Goal: Information Seeking & Learning: Check status

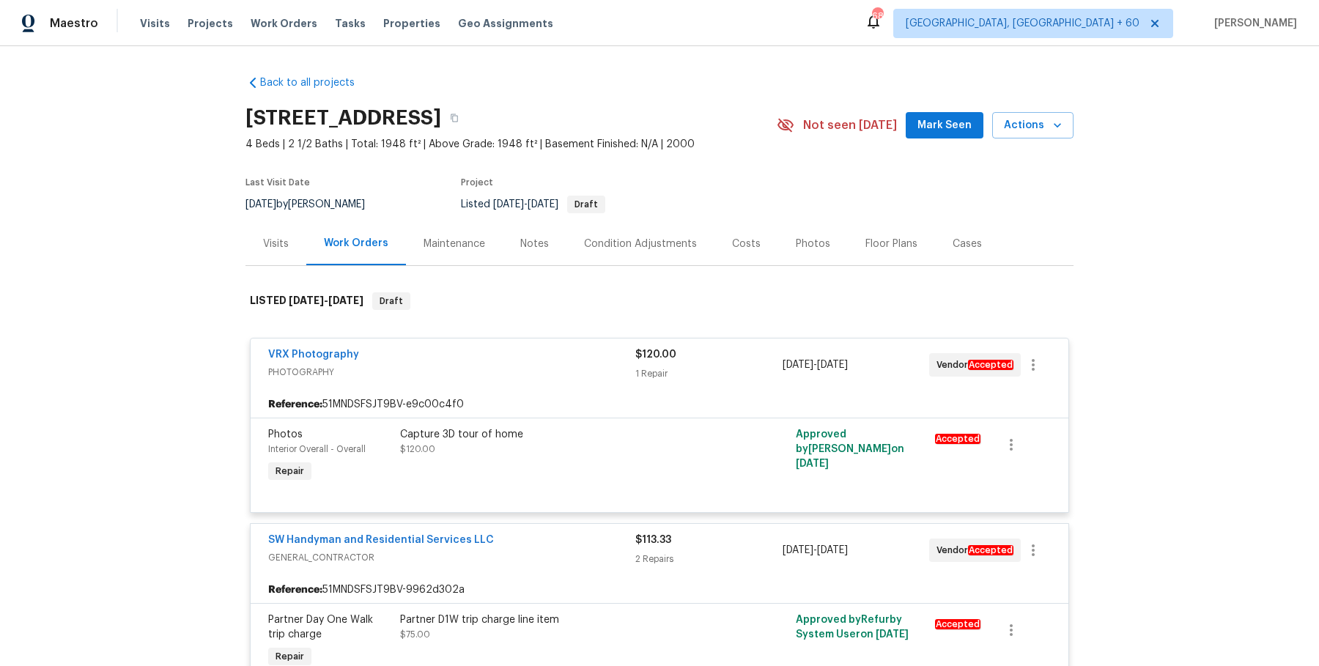
scroll to position [4996, 0]
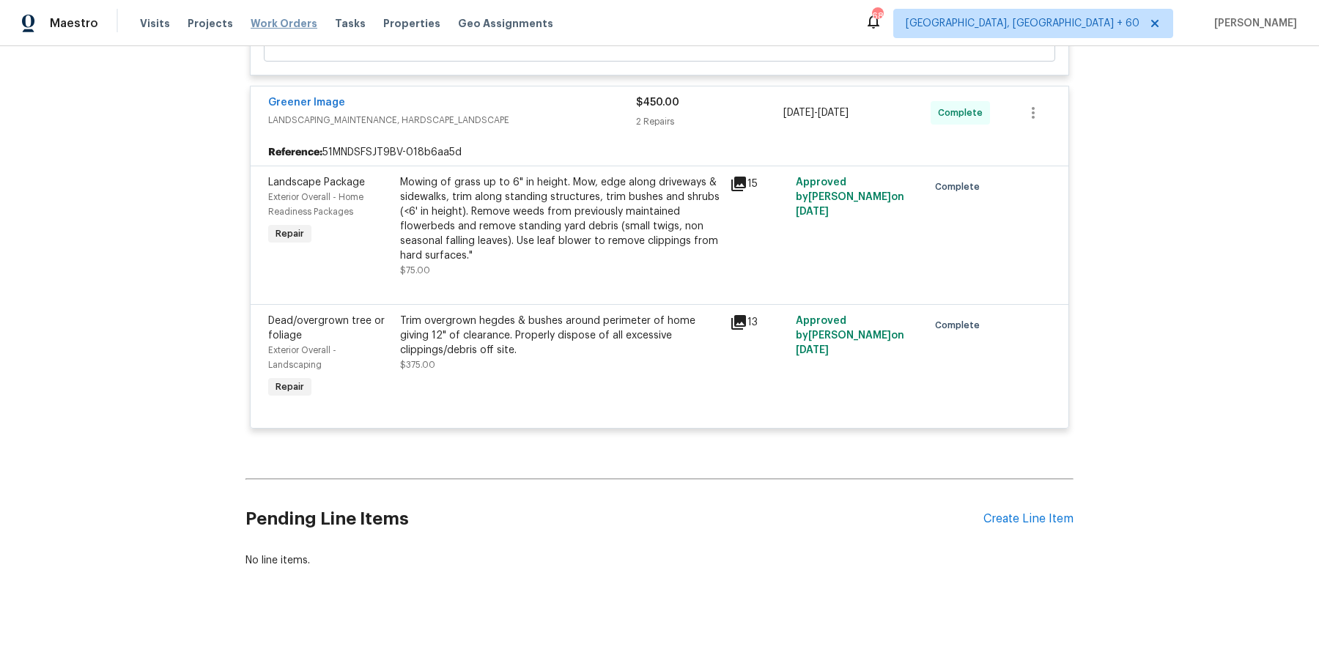
click at [289, 20] on span "Work Orders" at bounding box center [284, 23] width 67 height 15
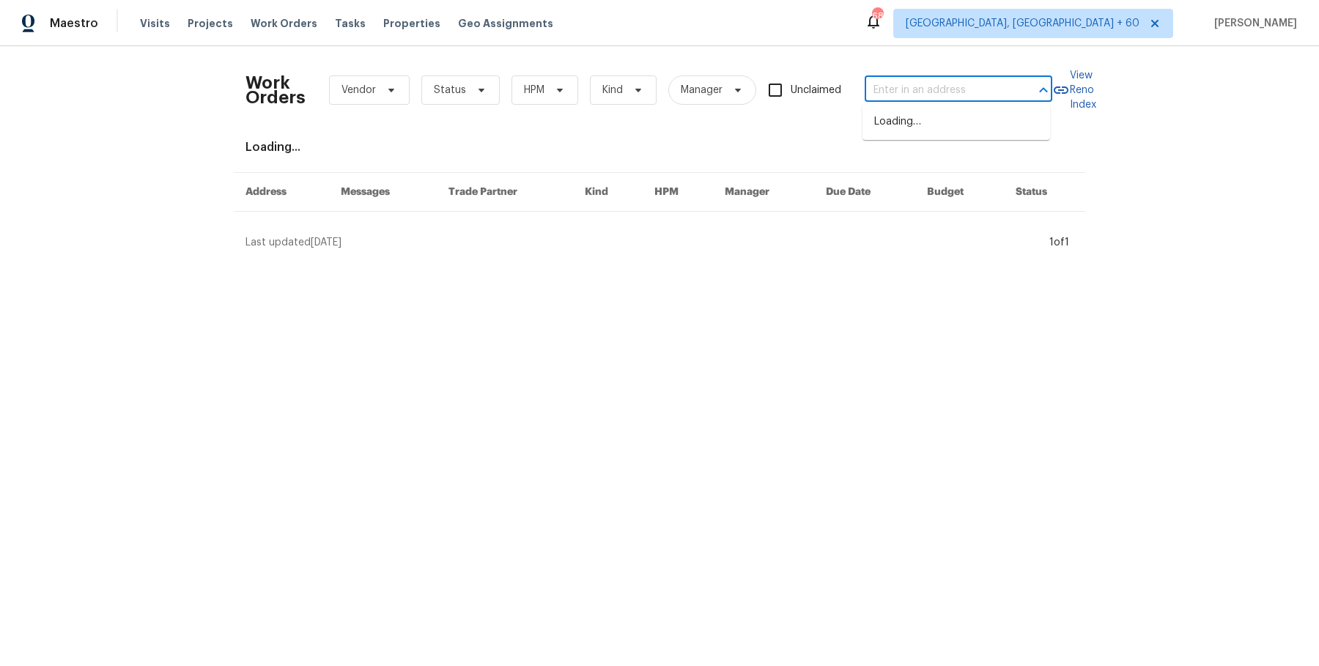
click at [908, 97] on input "text" at bounding box center [937, 90] width 147 height 23
paste input "[STREET_ADDRESS]"
type input "[STREET_ADDRESS]"
click at [926, 129] on li "[STREET_ADDRESS]" at bounding box center [956, 122] width 188 height 24
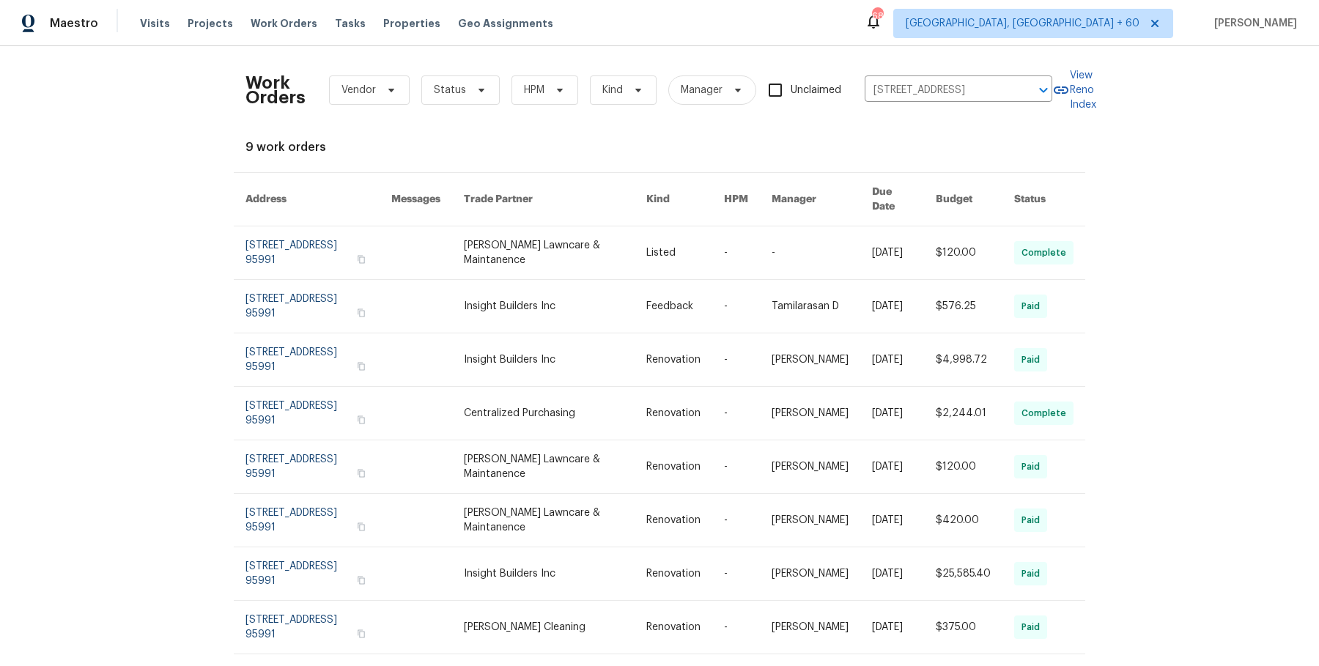
click at [872, 249] on link at bounding box center [904, 252] width 64 height 53
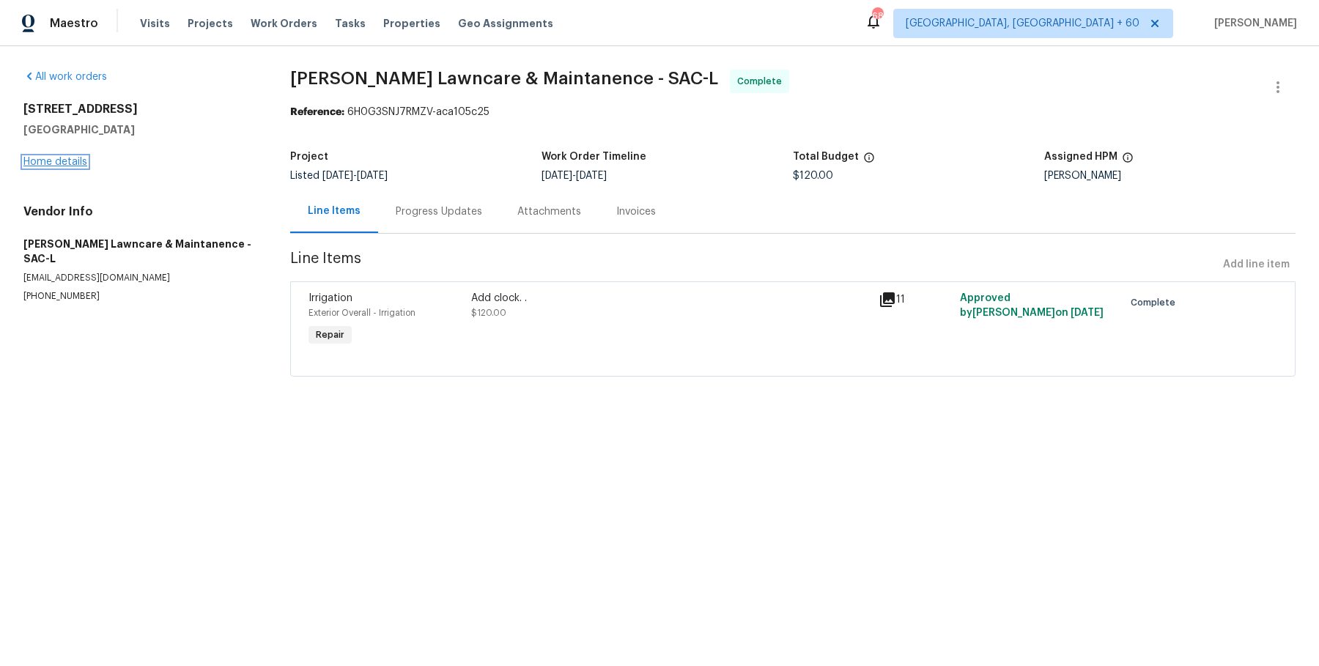
click at [77, 160] on link "Home details" at bounding box center [55, 162] width 64 height 10
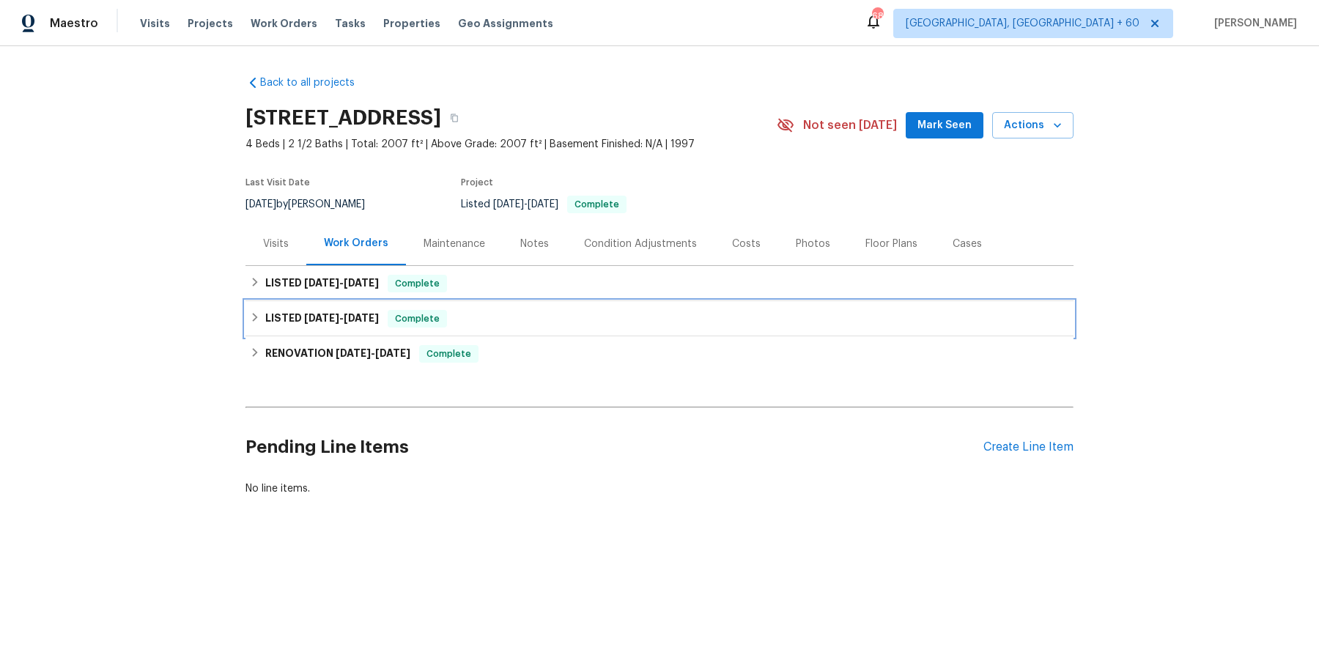
click at [530, 310] on div "LISTED [DATE] - [DATE] Complete" at bounding box center [659, 319] width 819 height 18
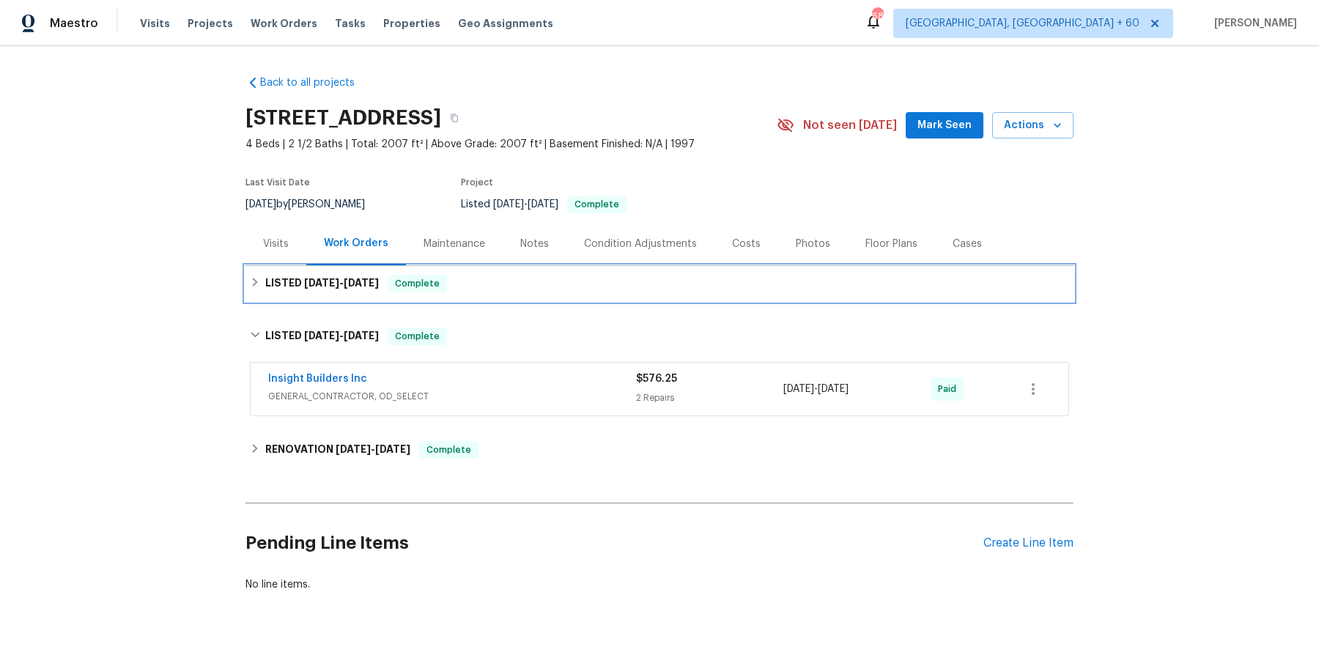
click at [536, 285] on div "LISTED [DATE] - [DATE] Complete" at bounding box center [659, 284] width 819 height 18
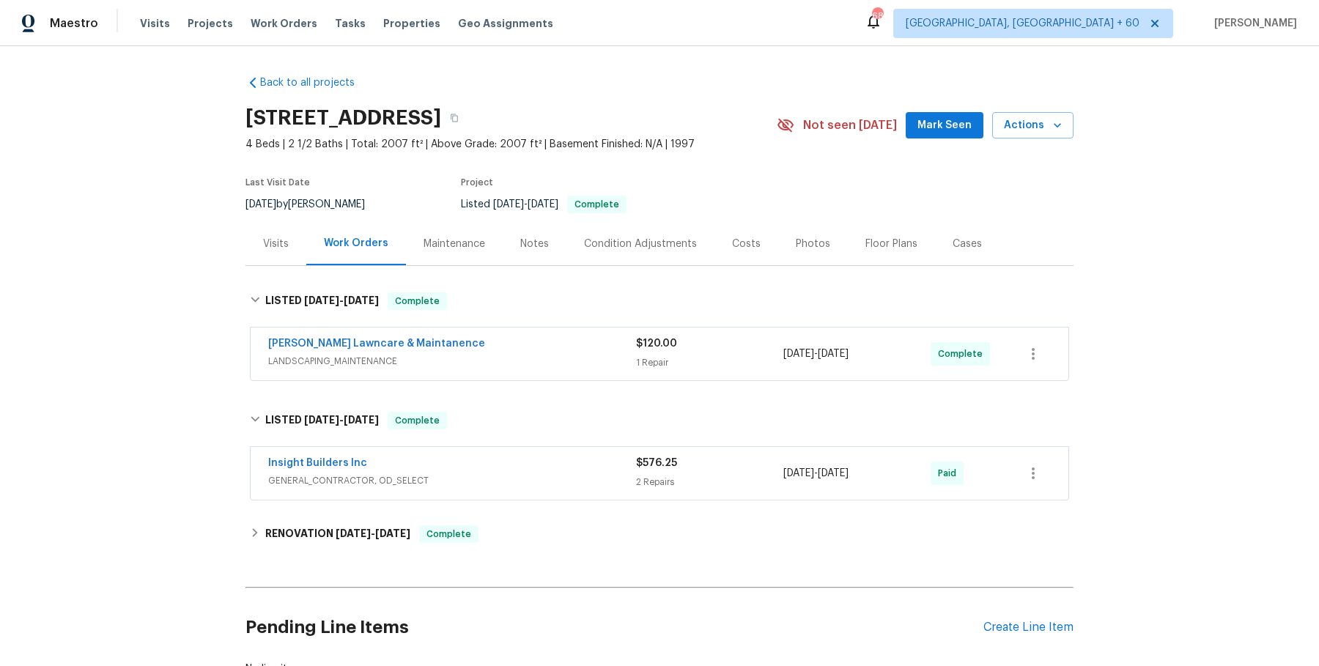
click at [525, 359] on span "LANDSCAPING_MAINTENANCE" at bounding box center [452, 361] width 368 height 15
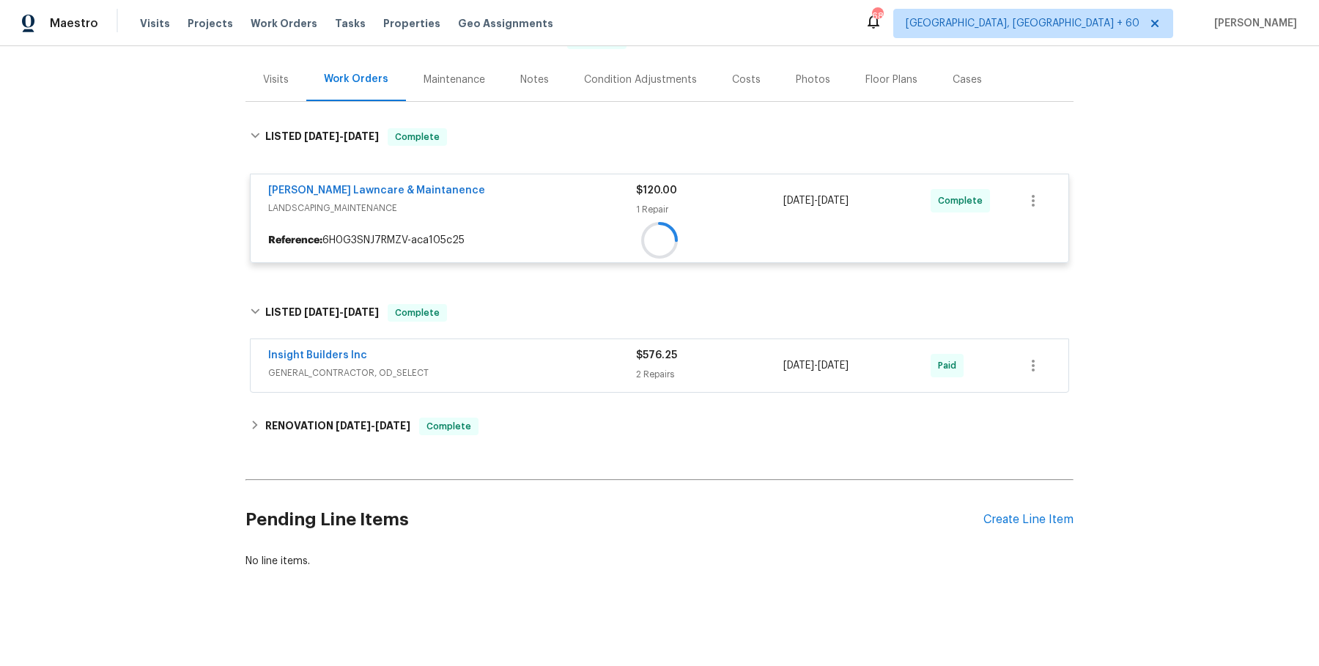
scroll to position [160, 0]
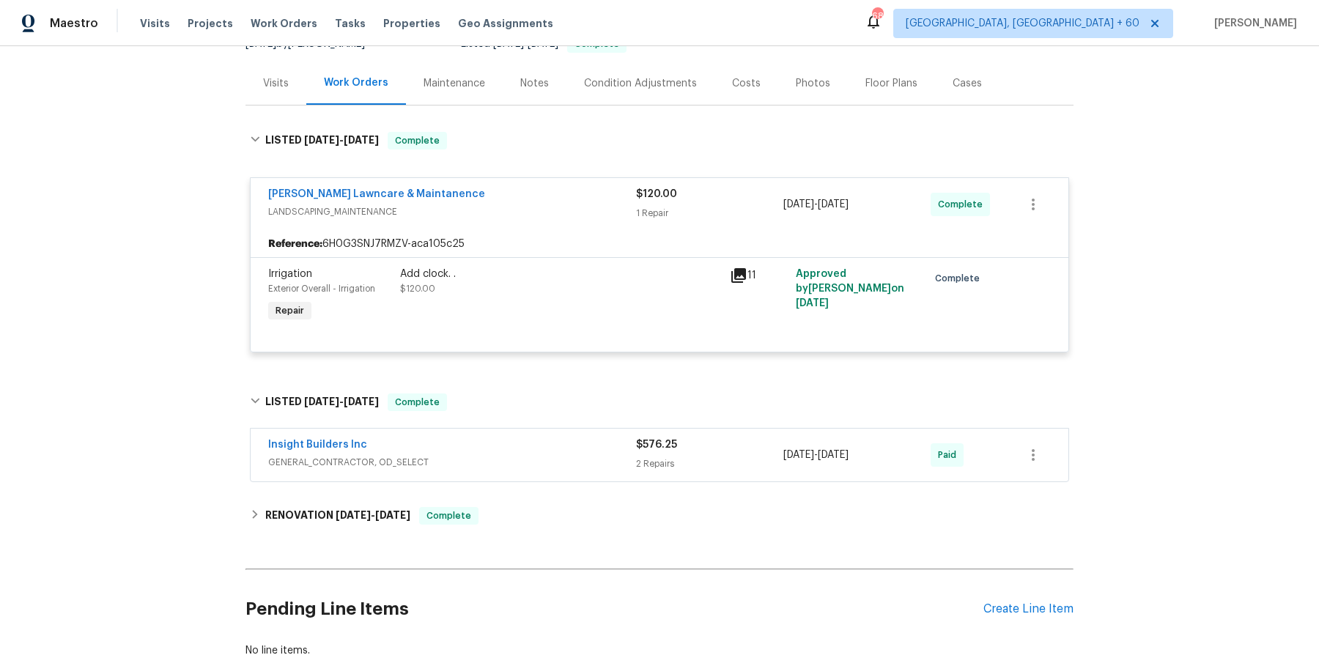
click at [516, 464] on span "GENERAL_CONTRACTOR, OD_SELECT" at bounding box center [452, 462] width 368 height 15
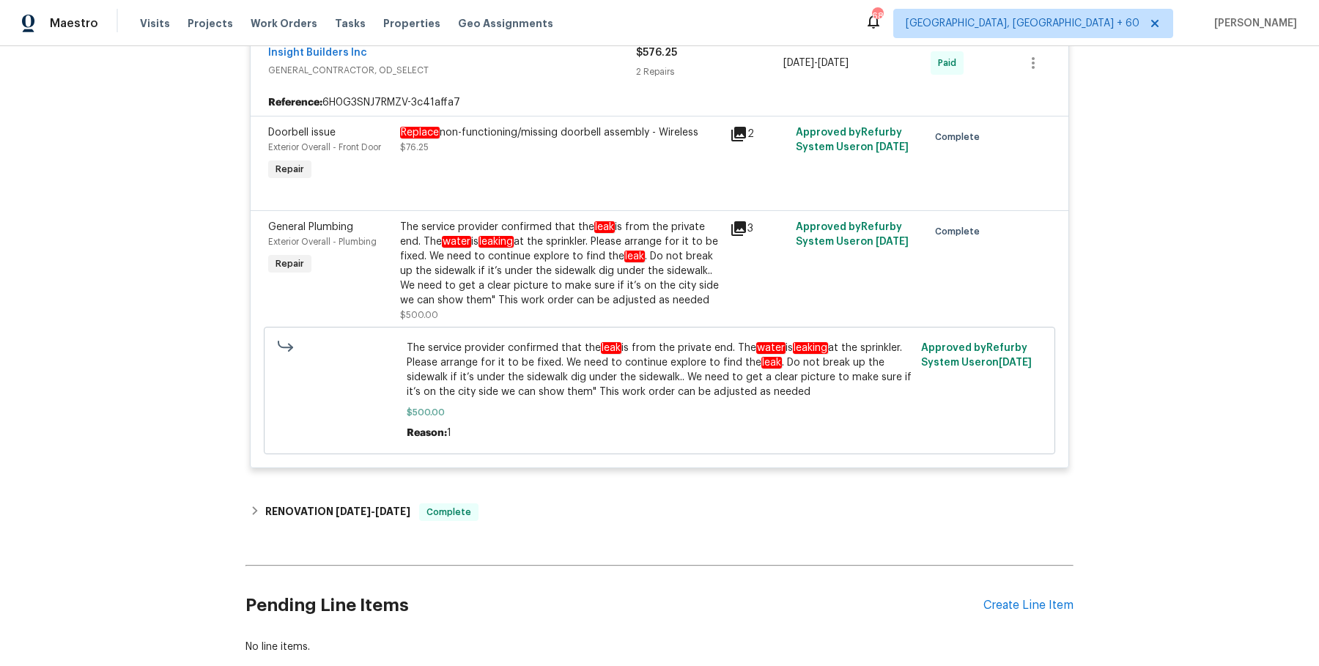
scroll to position [567, 0]
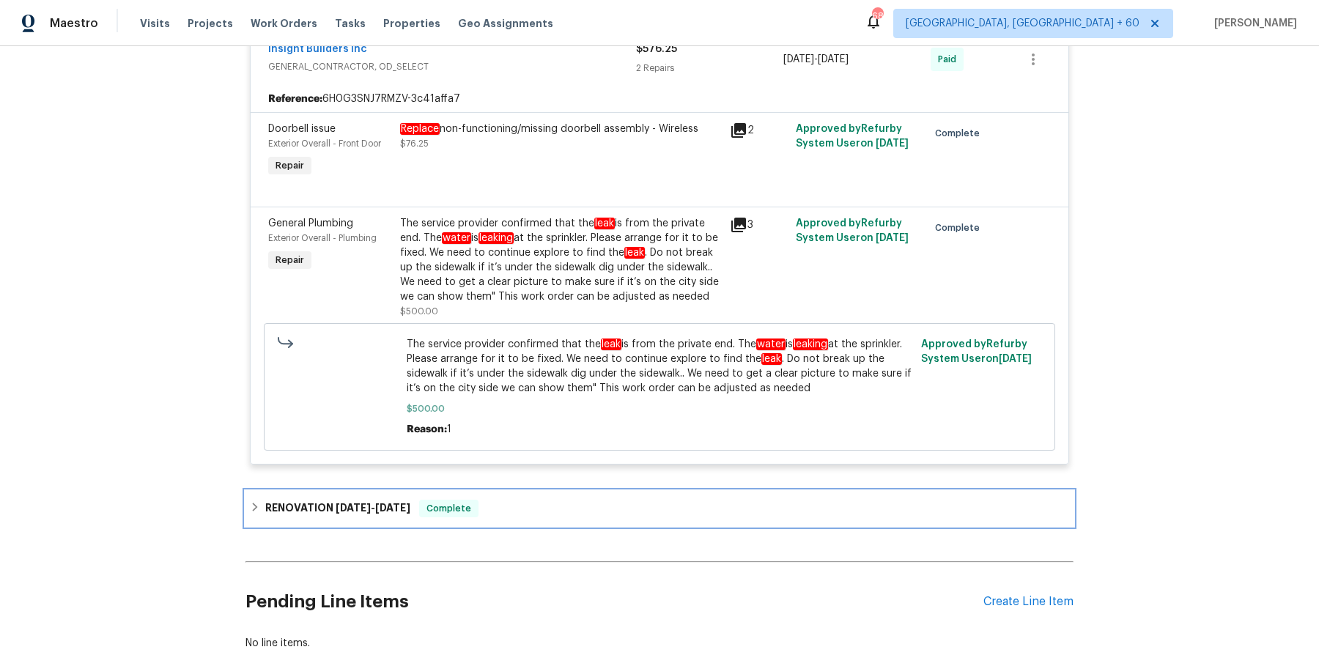
click at [503, 517] on div "RENOVATION [DATE] - [DATE] Complete" at bounding box center [659, 509] width 819 height 18
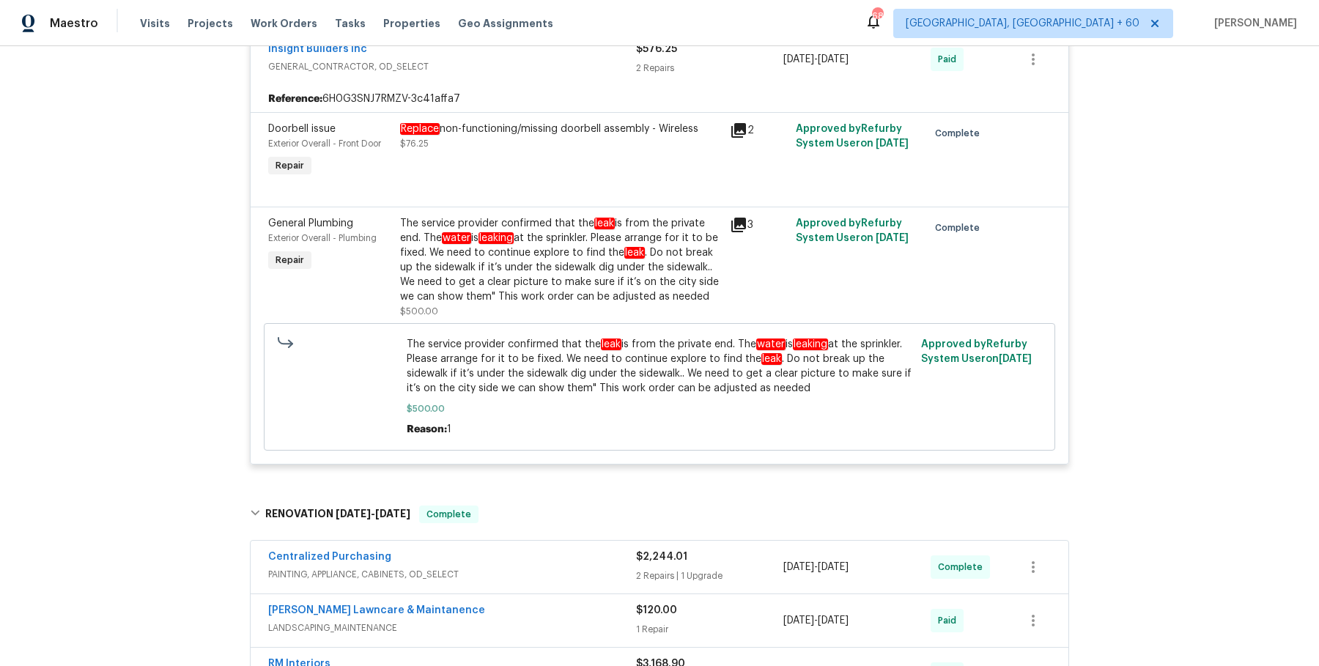
click at [503, 567] on div "Centralized Purchasing" at bounding box center [452, 558] width 368 height 18
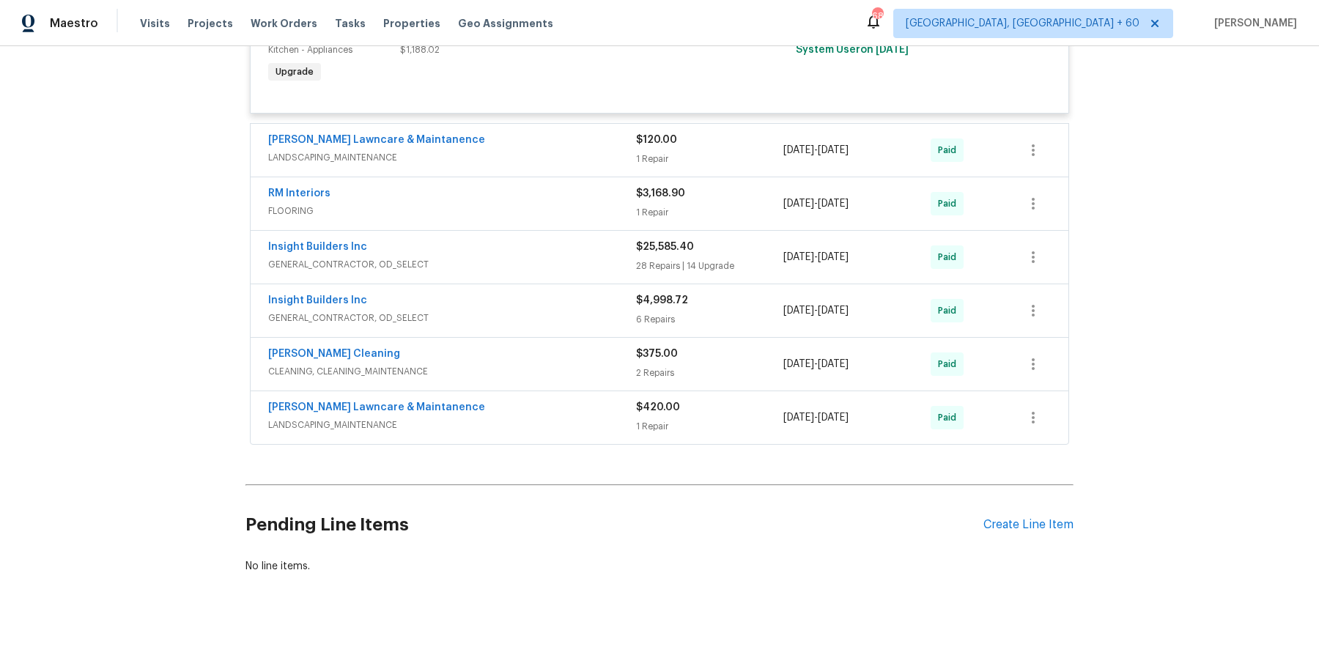
scroll to position [1370, 0]
click at [538, 149] on div "[PERSON_NAME] Lawncare & Maintanence" at bounding box center [452, 140] width 368 height 18
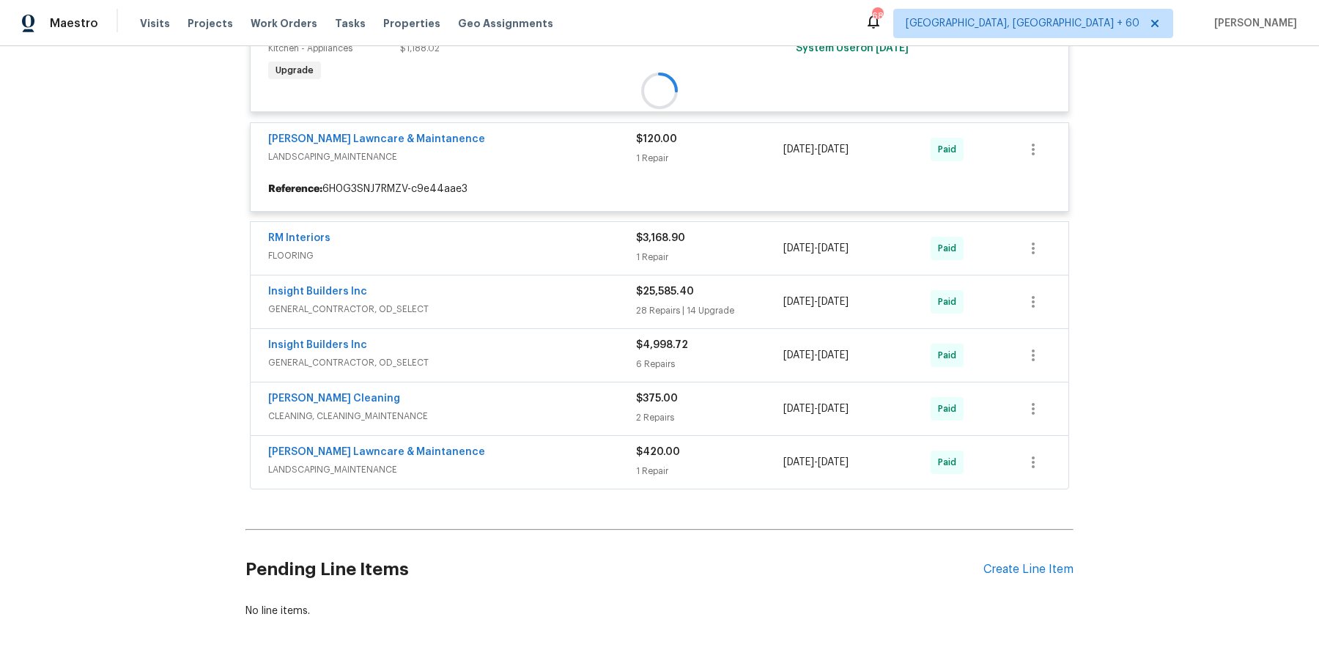
scroll to position [1431, 0]
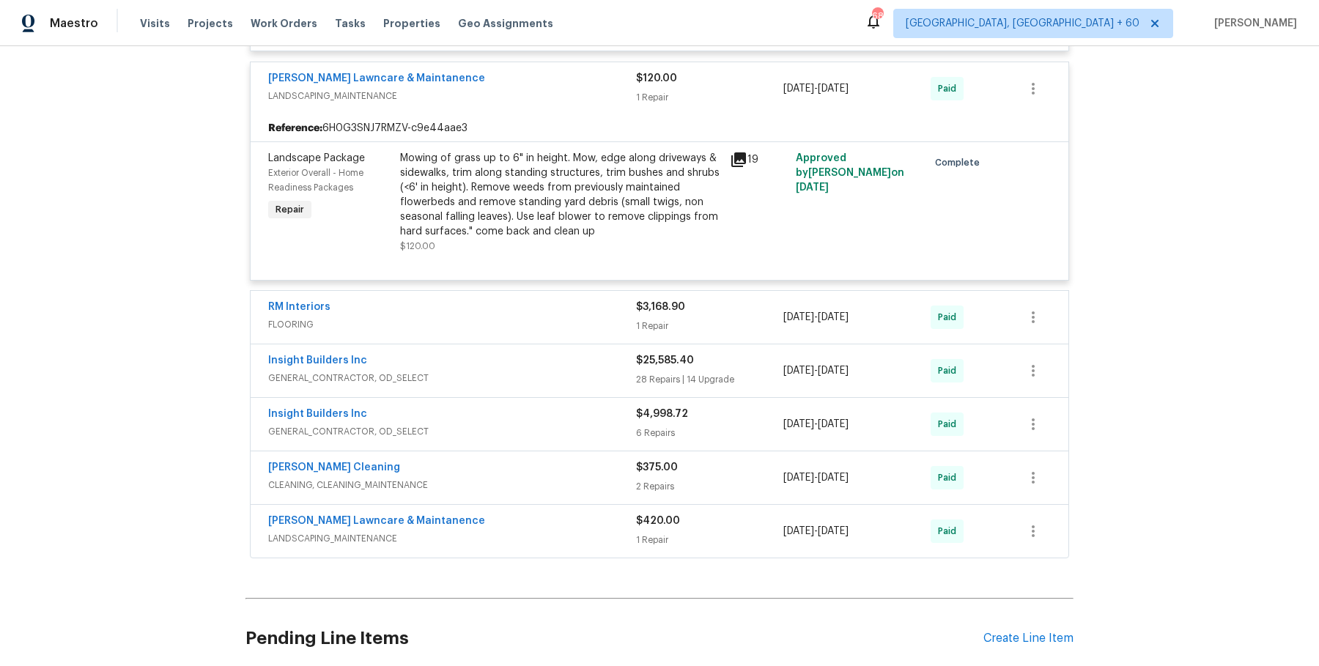
click at [566, 315] on div "RM Interiors" at bounding box center [452, 309] width 368 height 18
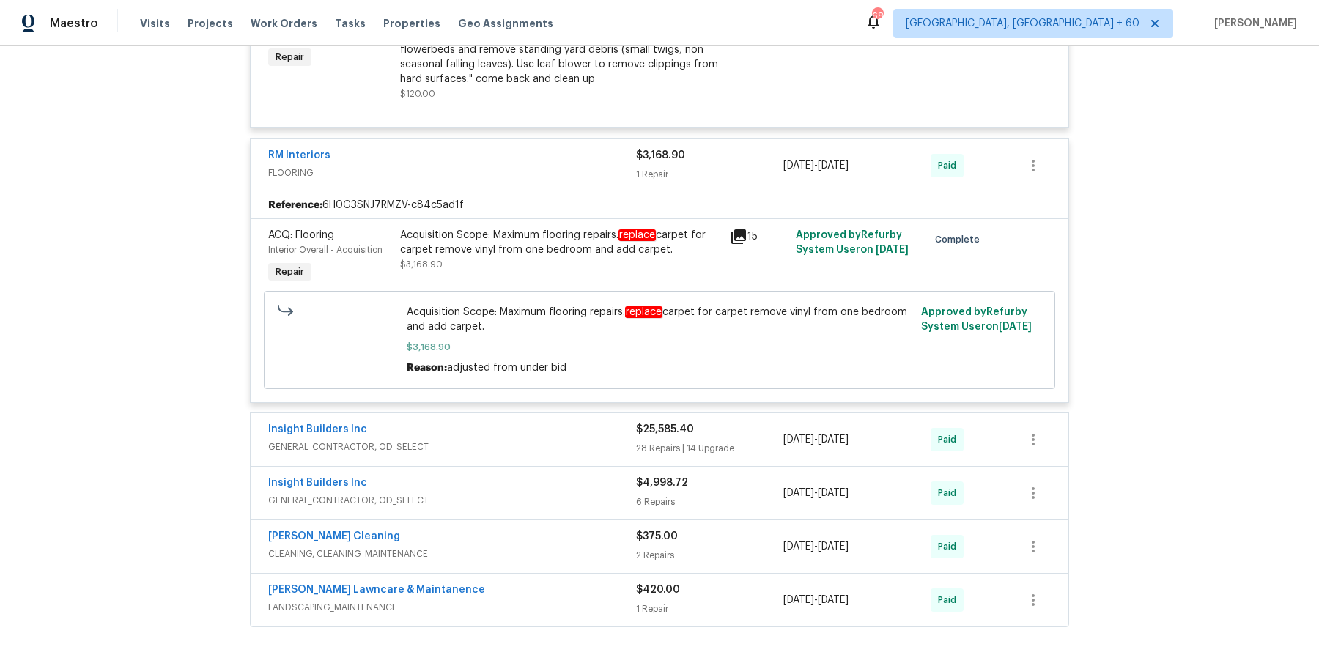
scroll to position [1581, 0]
click at [588, 459] on div "Insight Builders Inc GENERAL_CONTRACTOR, OD_SELECT" at bounding box center [452, 441] width 368 height 35
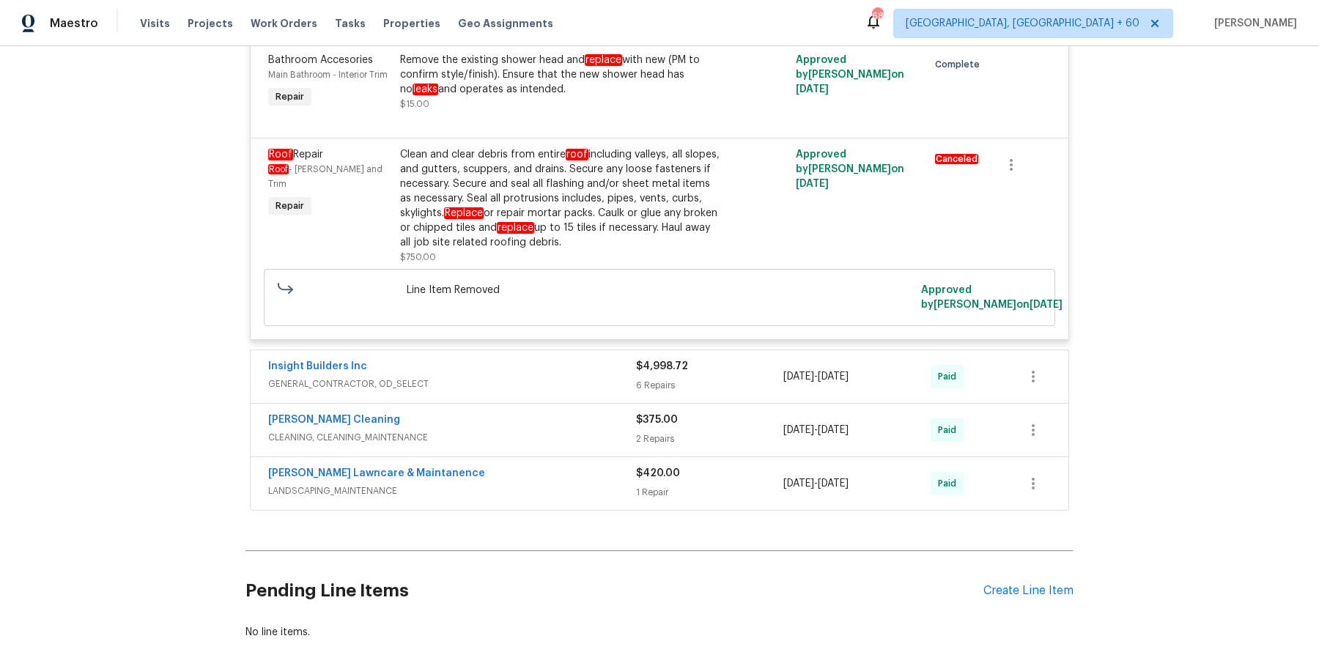
scroll to position [6993, 0]
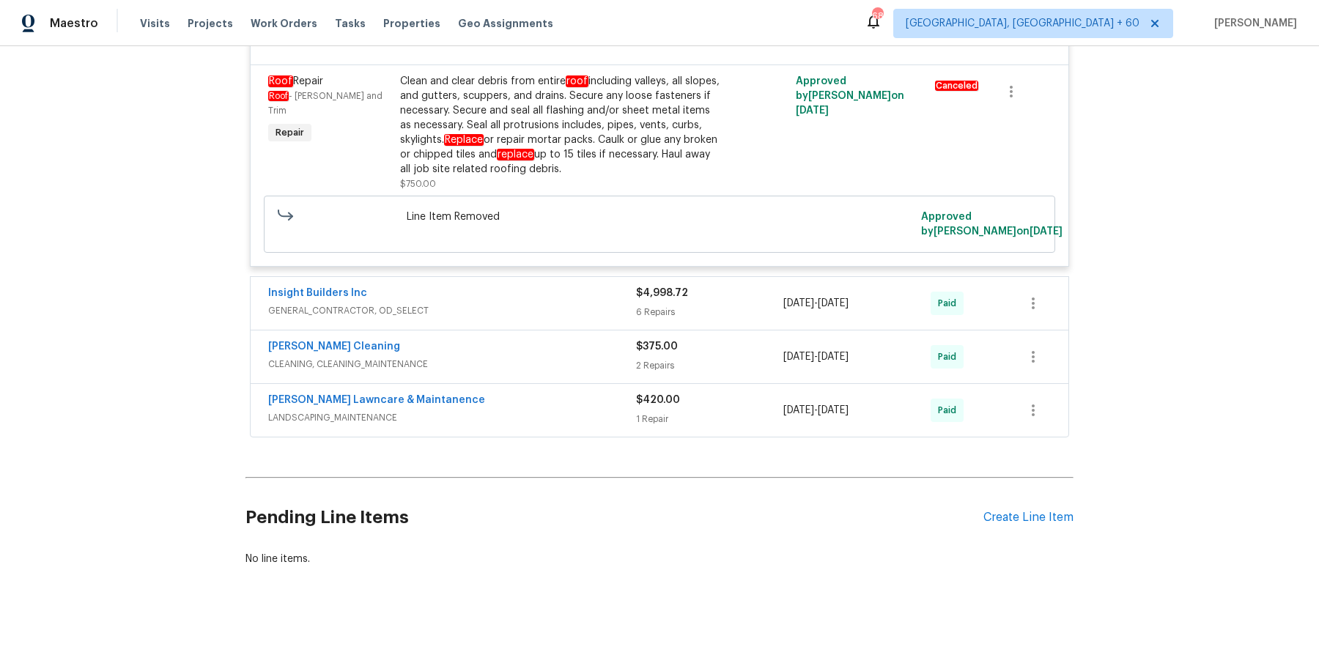
click at [610, 312] on span "GENERAL_CONTRACTOR, OD_SELECT" at bounding box center [452, 310] width 368 height 15
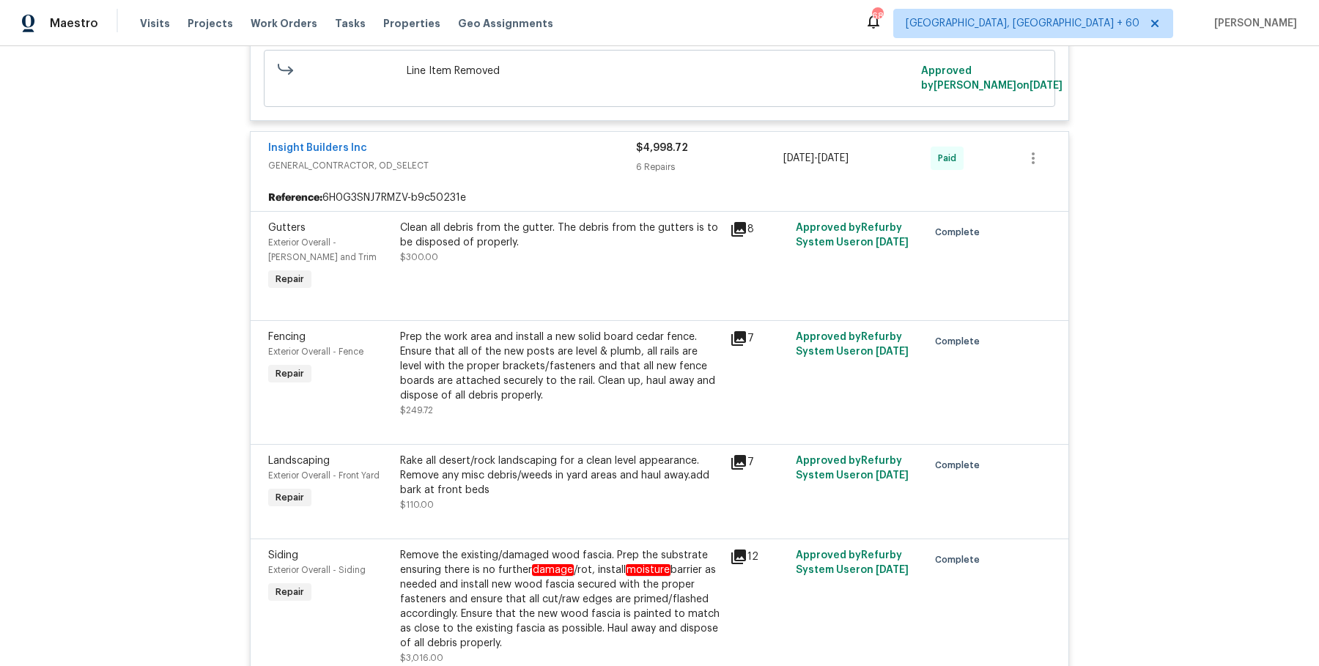
scroll to position [7760, 0]
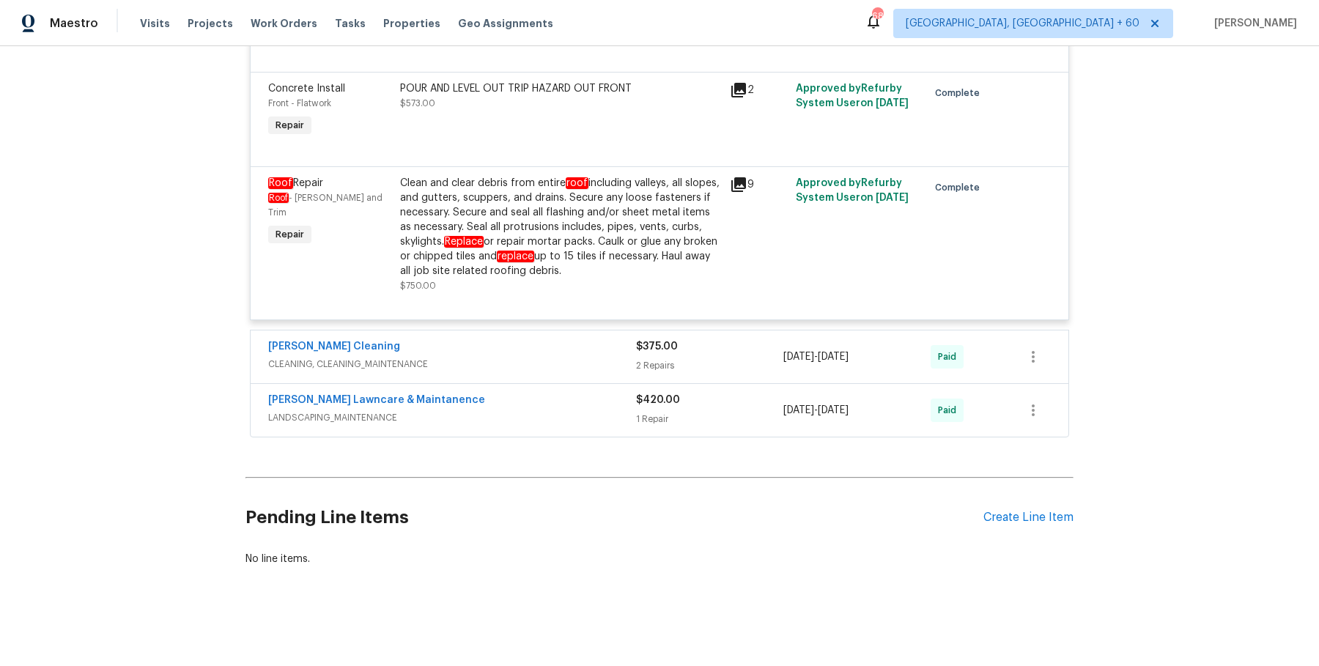
click at [612, 360] on span "CLEANING, CLEANING_MAINTENANCE" at bounding box center [452, 364] width 368 height 15
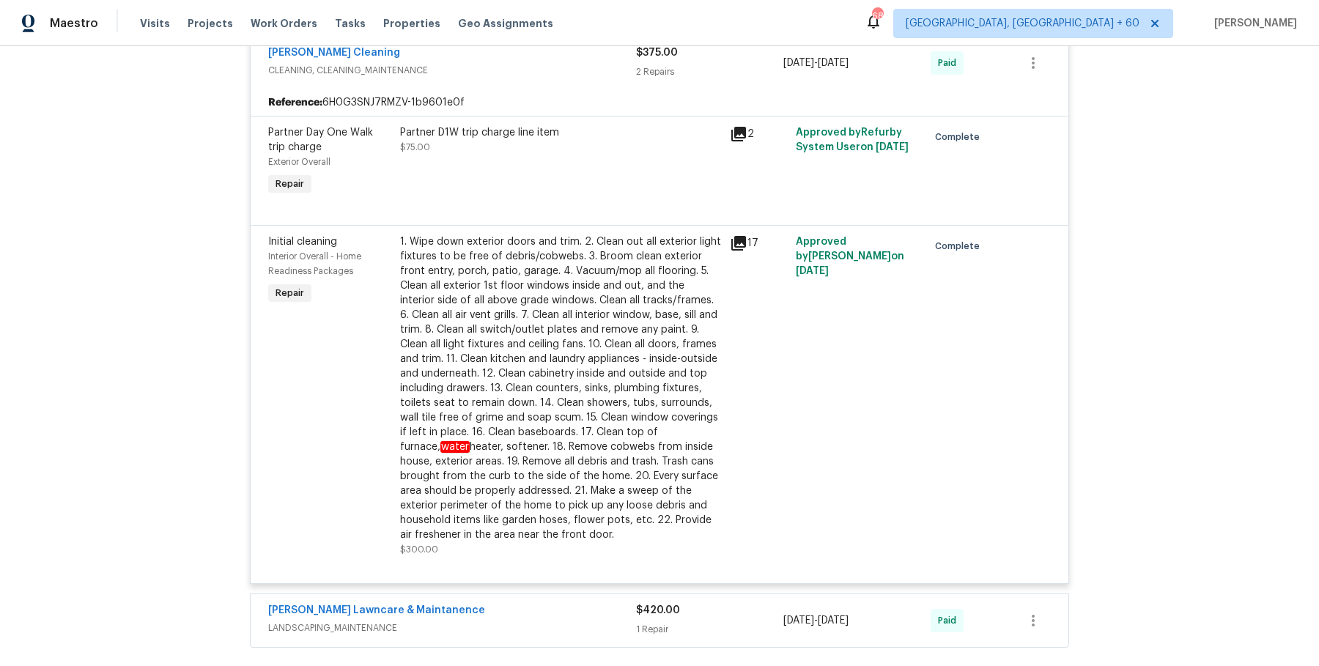
scroll to position [8265, 0]
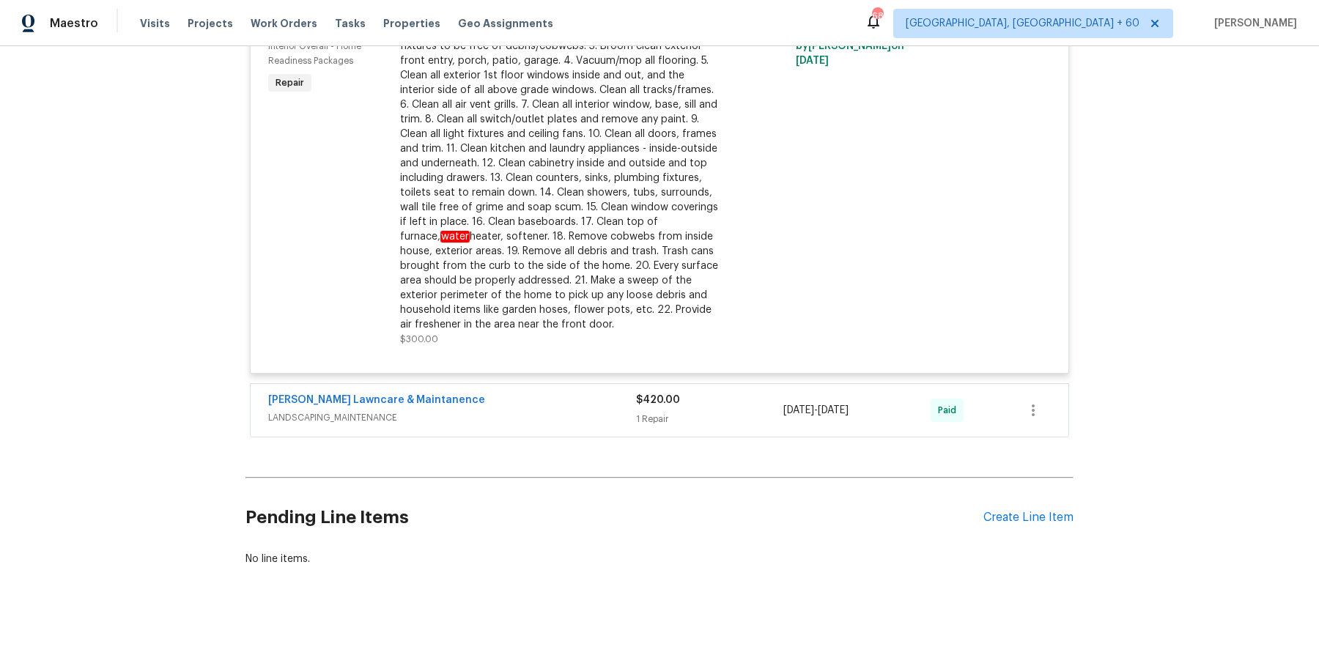
click at [594, 398] on div "[PERSON_NAME] Lawncare & Maintanence" at bounding box center [452, 402] width 368 height 18
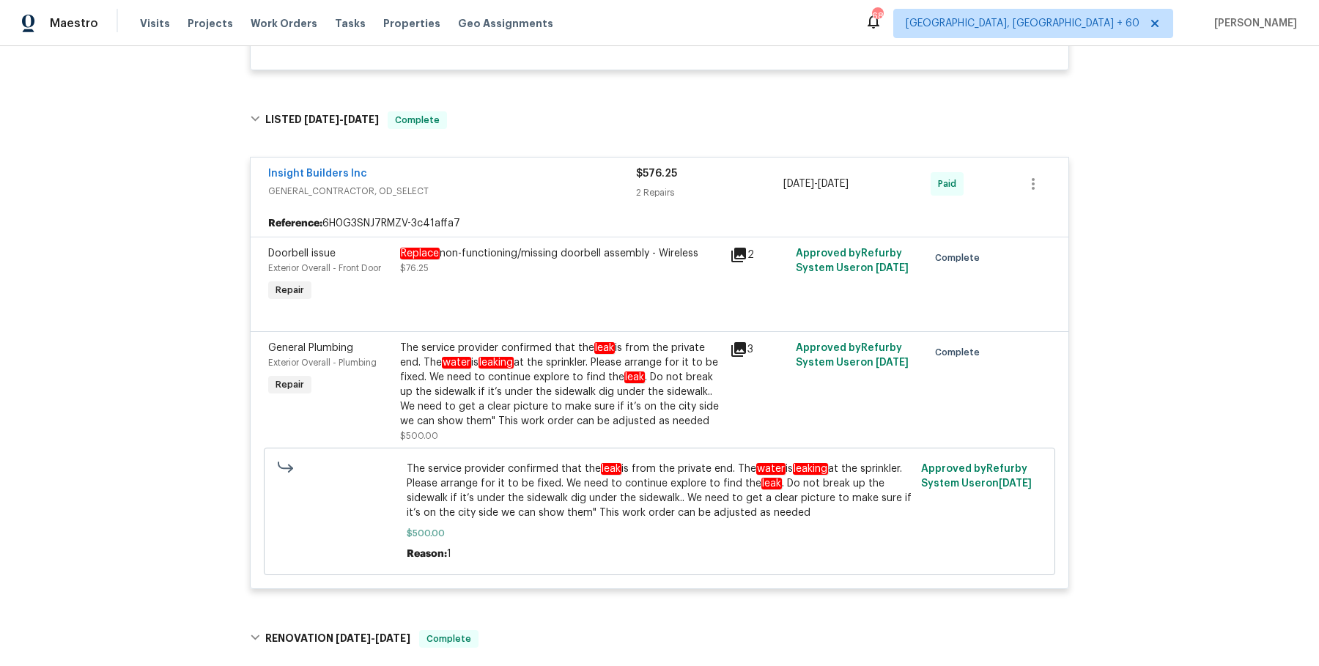
scroll to position [0, 0]
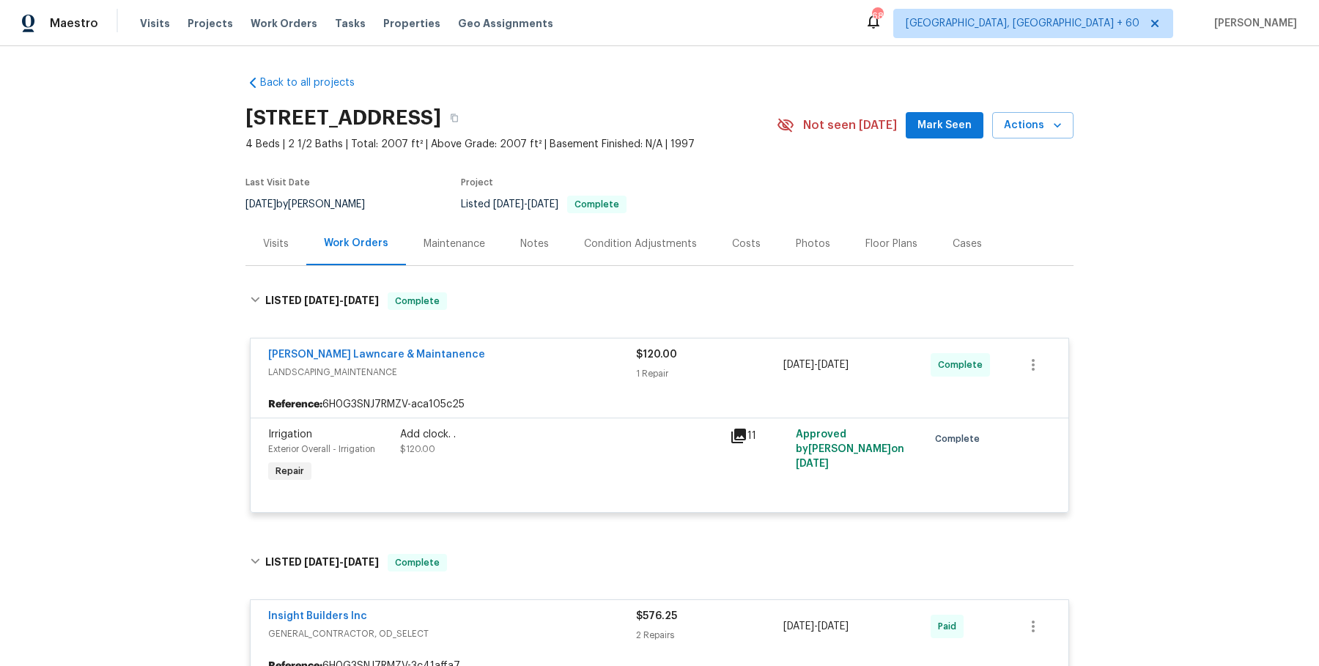
click at [573, 428] on div "Add clock. ." at bounding box center [560, 434] width 321 height 15
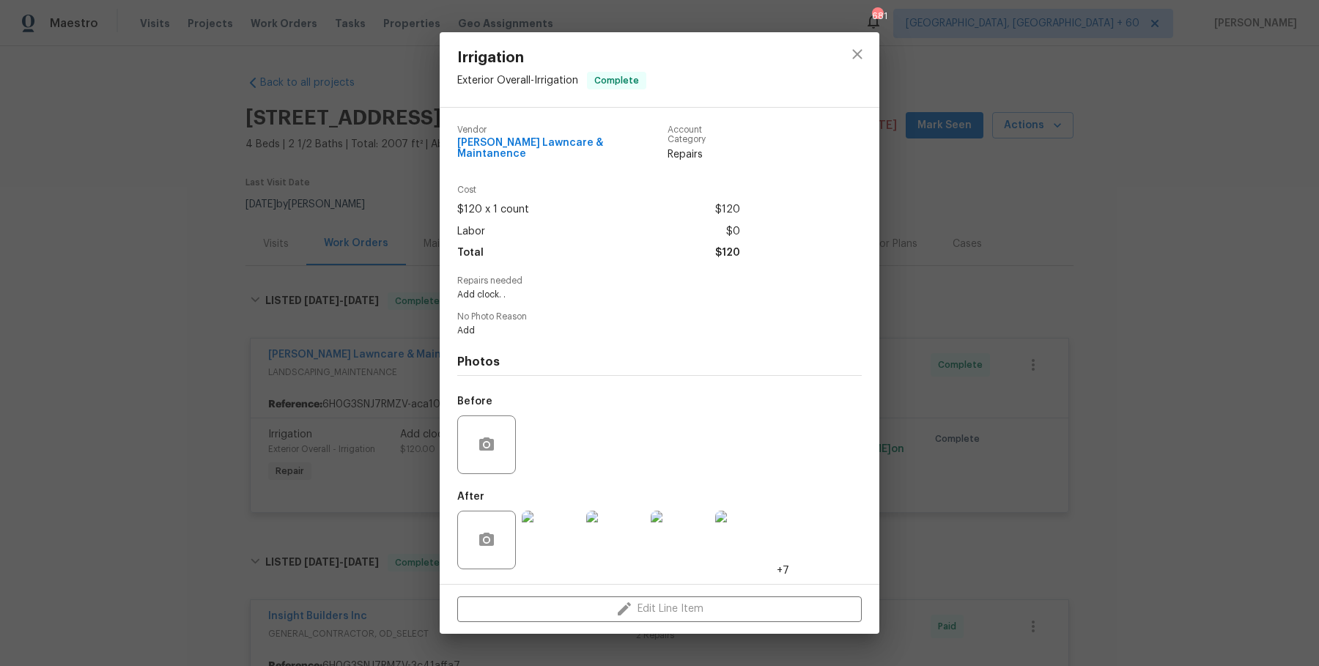
click at [544, 533] on img at bounding box center [551, 540] width 59 height 59
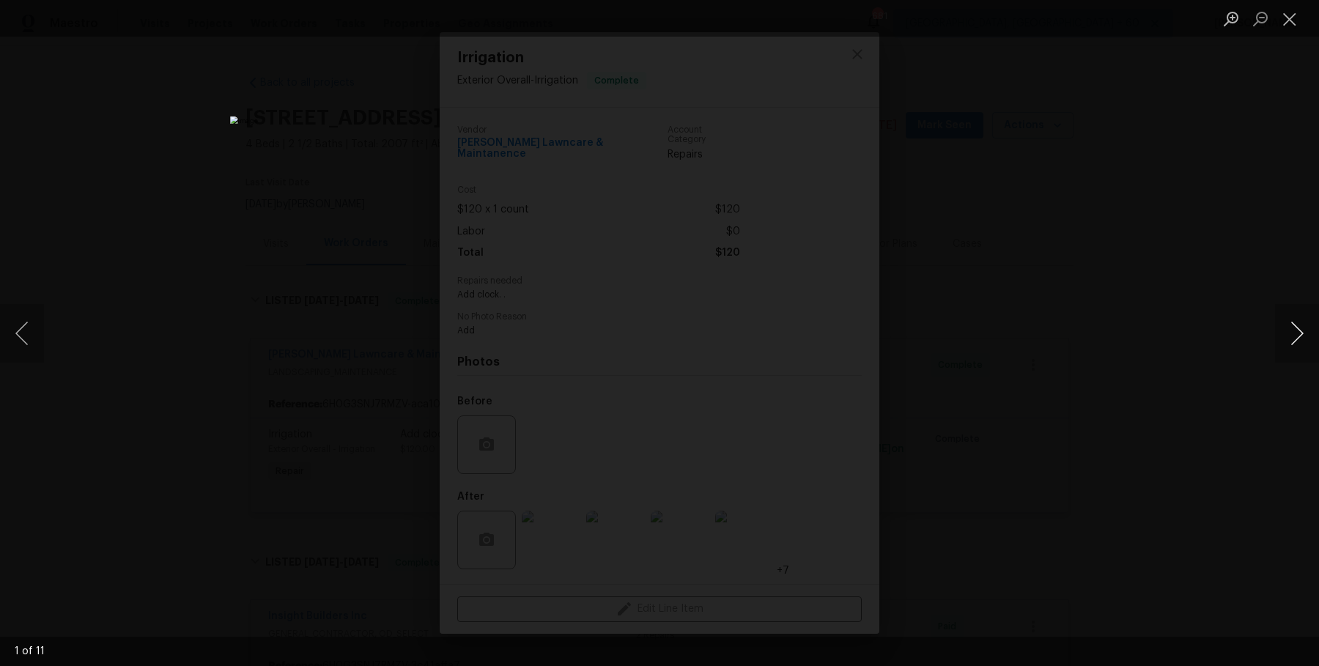
click at [1289, 338] on button "Next image" at bounding box center [1297, 333] width 44 height 59
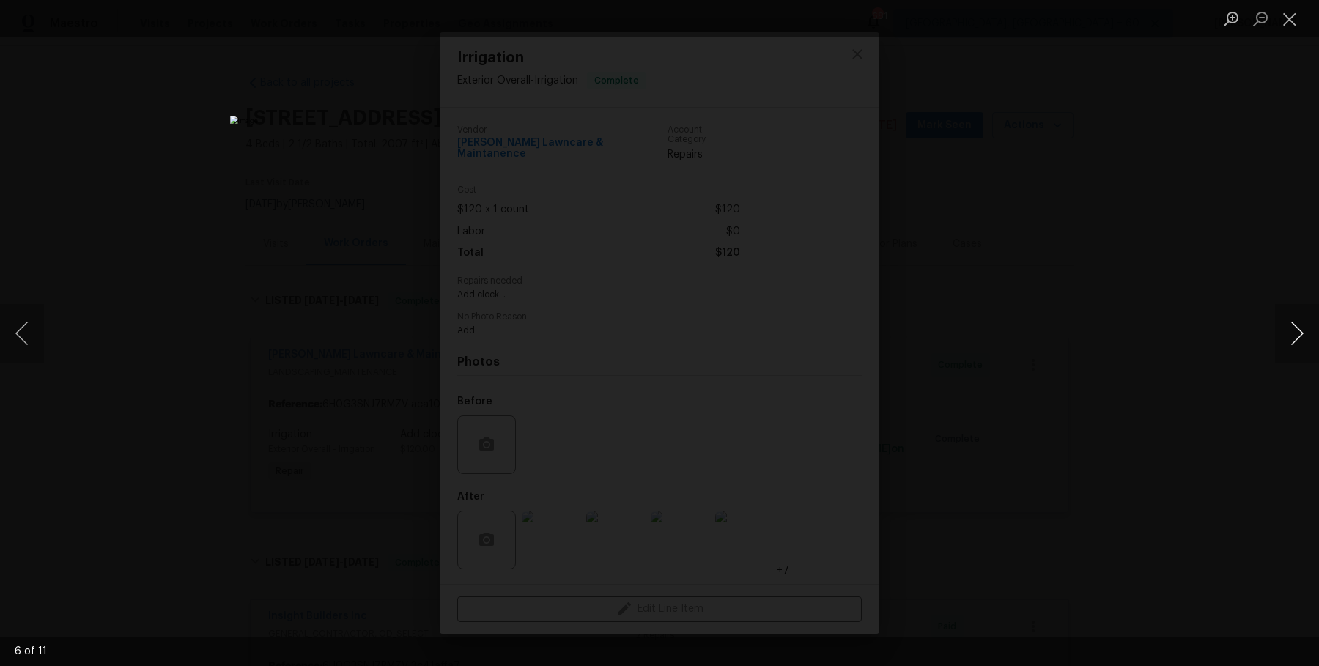
click at [1289, 338] on button "Next image" at bounding box center [1297, 333] width 44 height 59
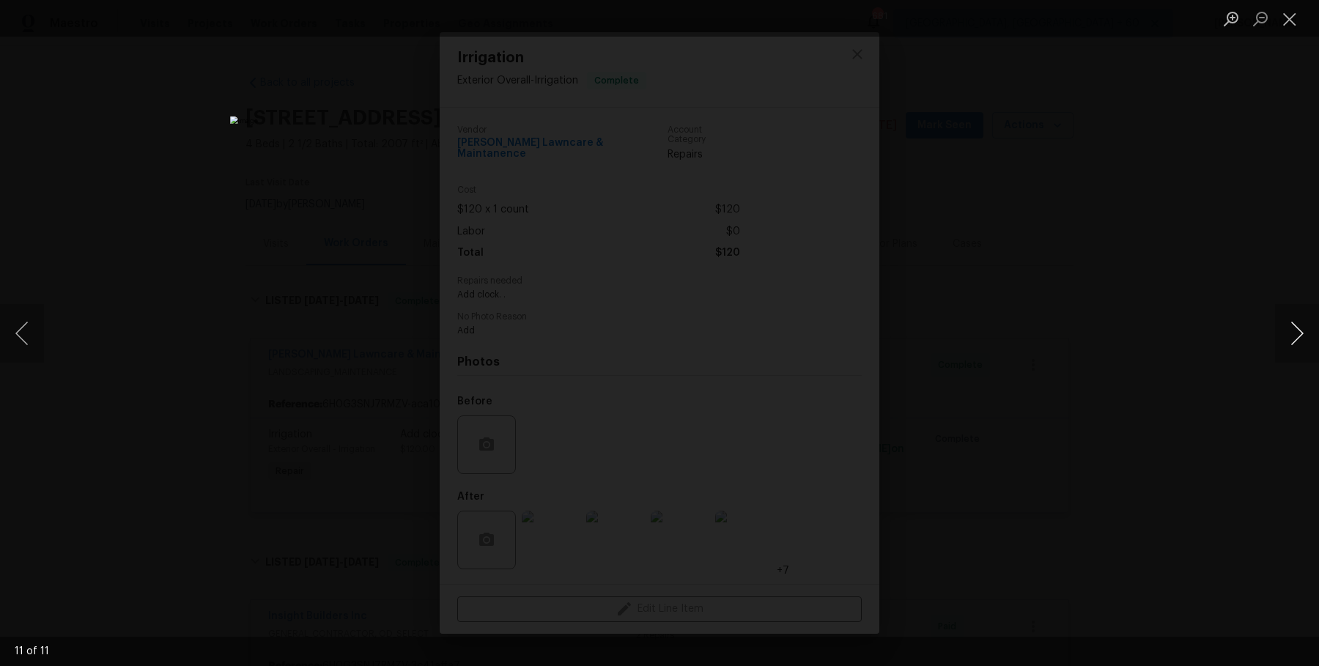
click at [1289, 338] on button "Next image" at bounding box center [1297, 333] width 44 height 59
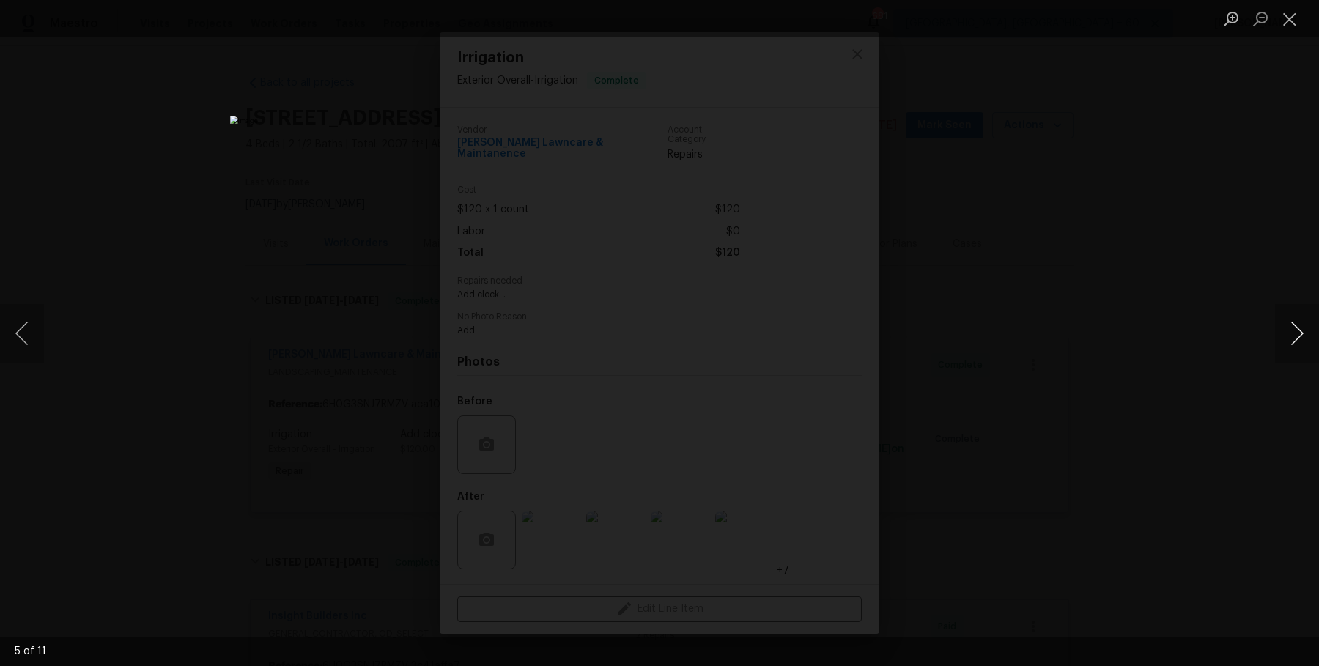
click at [1289, 338] on button "Next image" at bounding box center [1297, 333] width 44 height 59
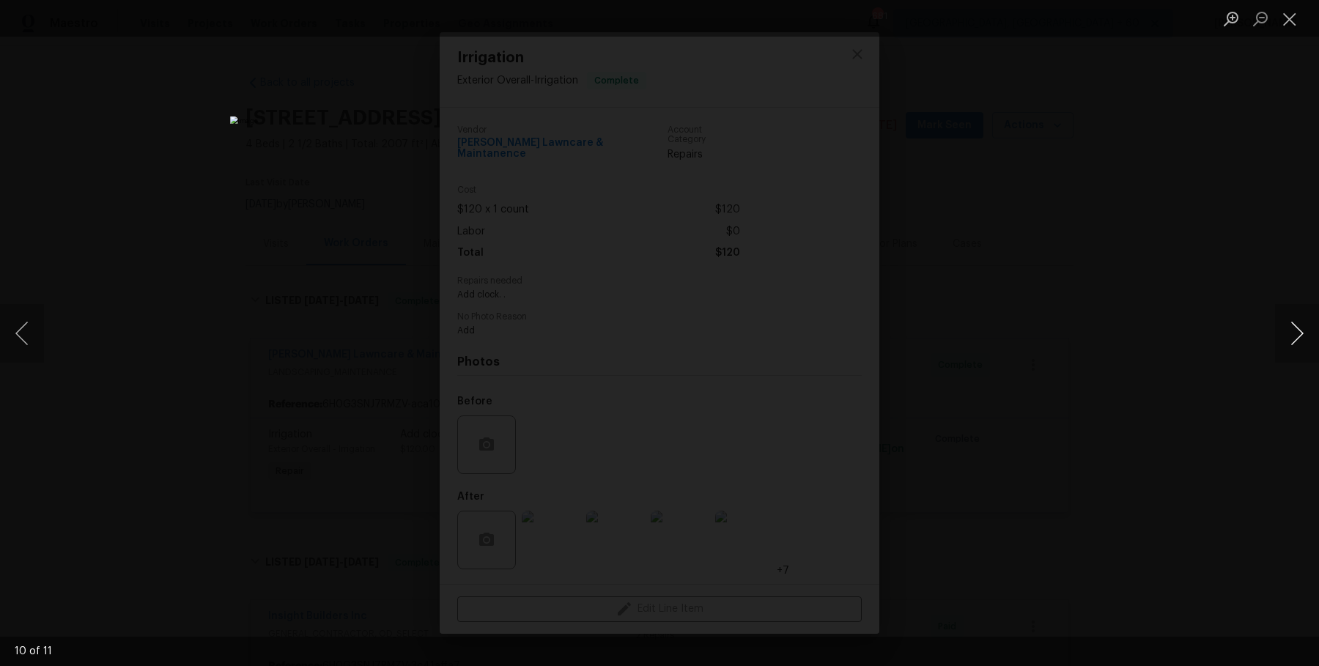
click at [1289, 338] on button "Next image" at bounding box center [1297, 333] width 44 height 59
click at [1231, 292] on div "Lightbox" at bounding box center [659, 333] width 1319 height 666
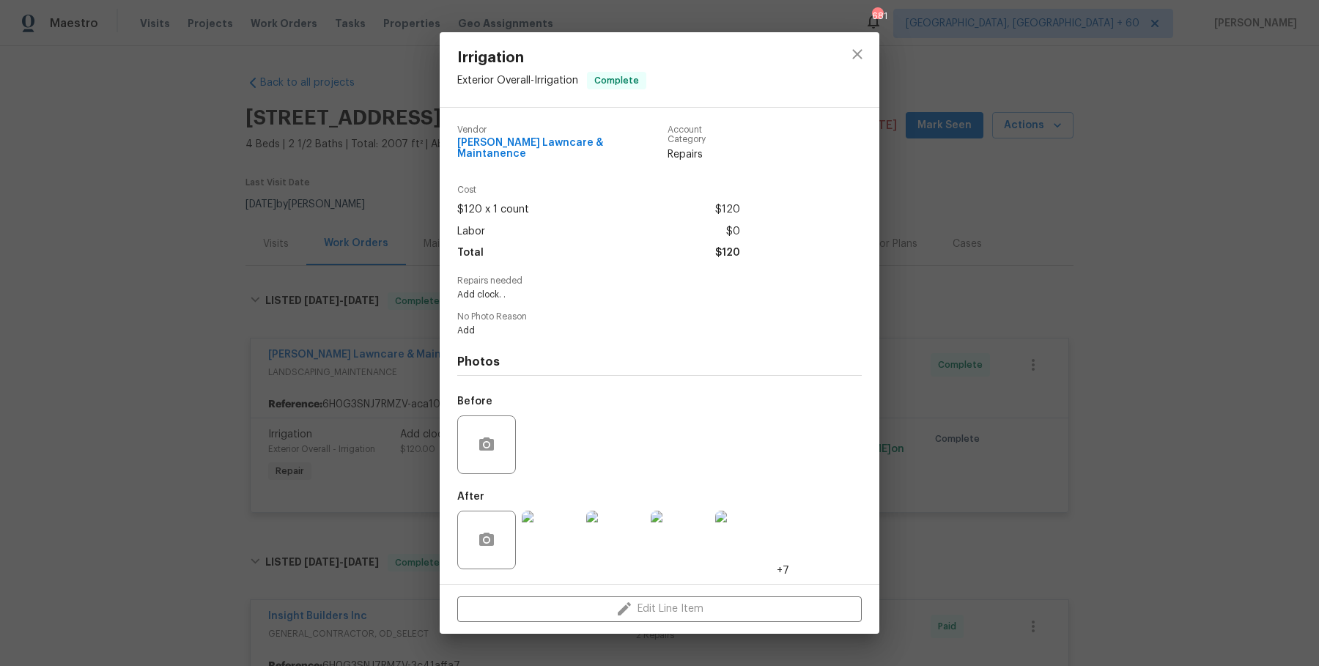
click at [1235, 303] on div "Irrigation Exterior Overall - Irrigation Complete Vendor [PERSON_NAME] Lawncare…" at bounding box center [659, 333] width 1319 height 666
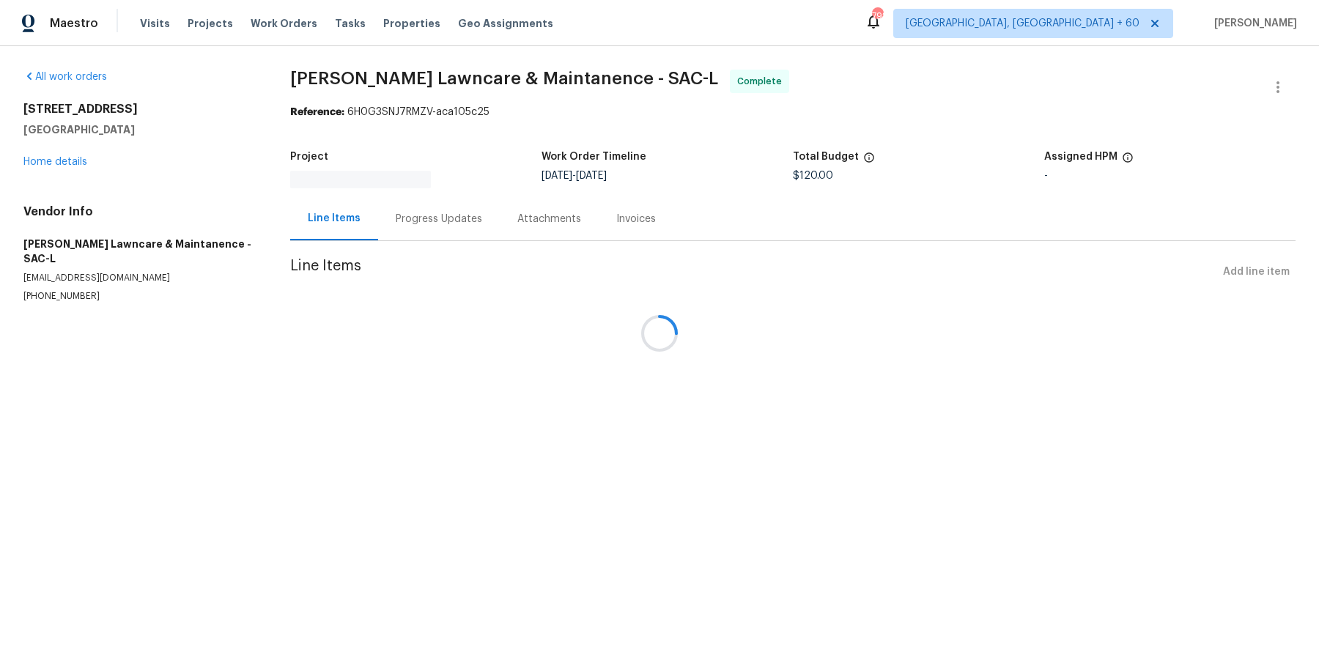
click at [423, 205] on div at bounding box center [659, 333] width 1319 height 666
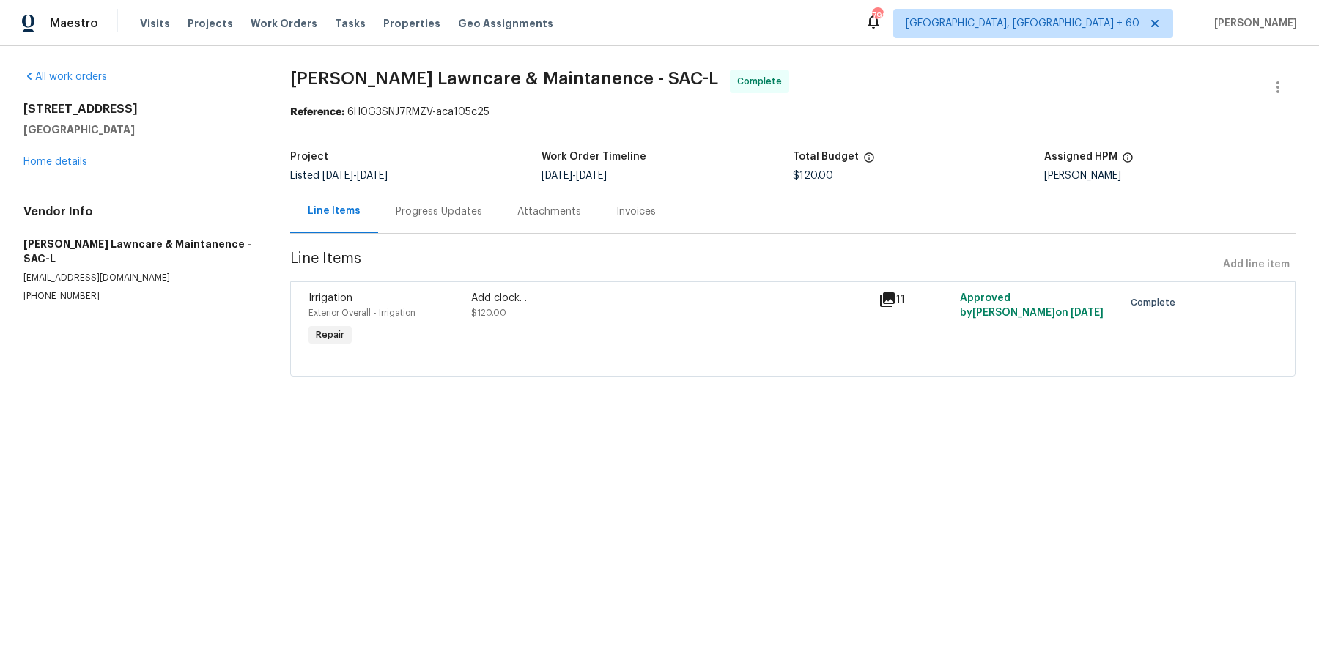
click at [418, 214] on div "Progress Updates" at bounding box center [439, 211] width 86 height 15
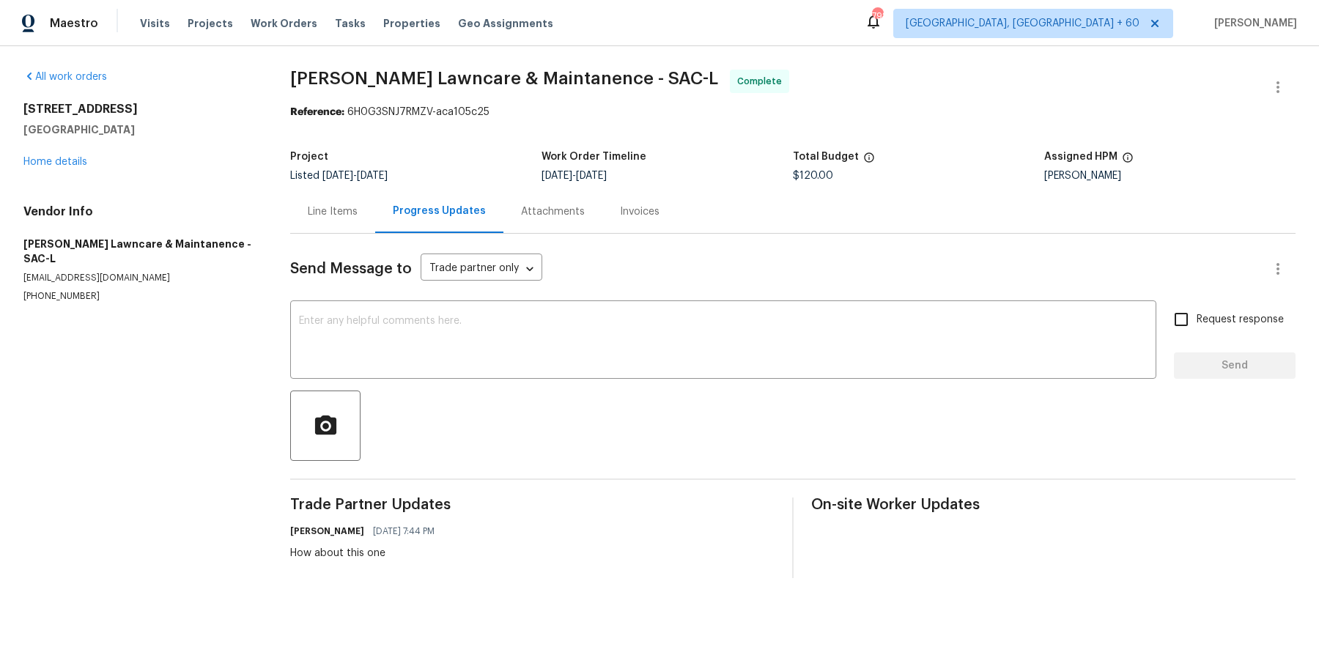
click at [578, 210] on div "Attachments" at bounding box center [552, 211] width 99 height 43
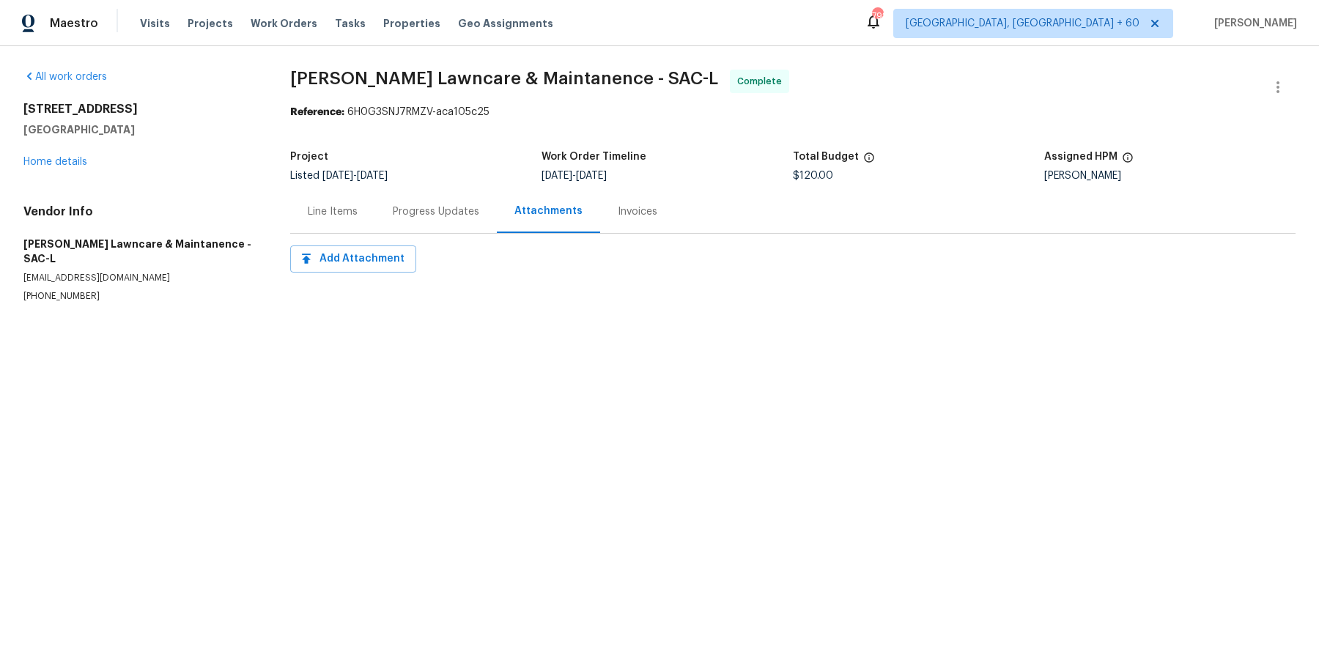
click at [424, 200] on div "Progress Updates" at bounding box center [436, 211] width 122 height 43
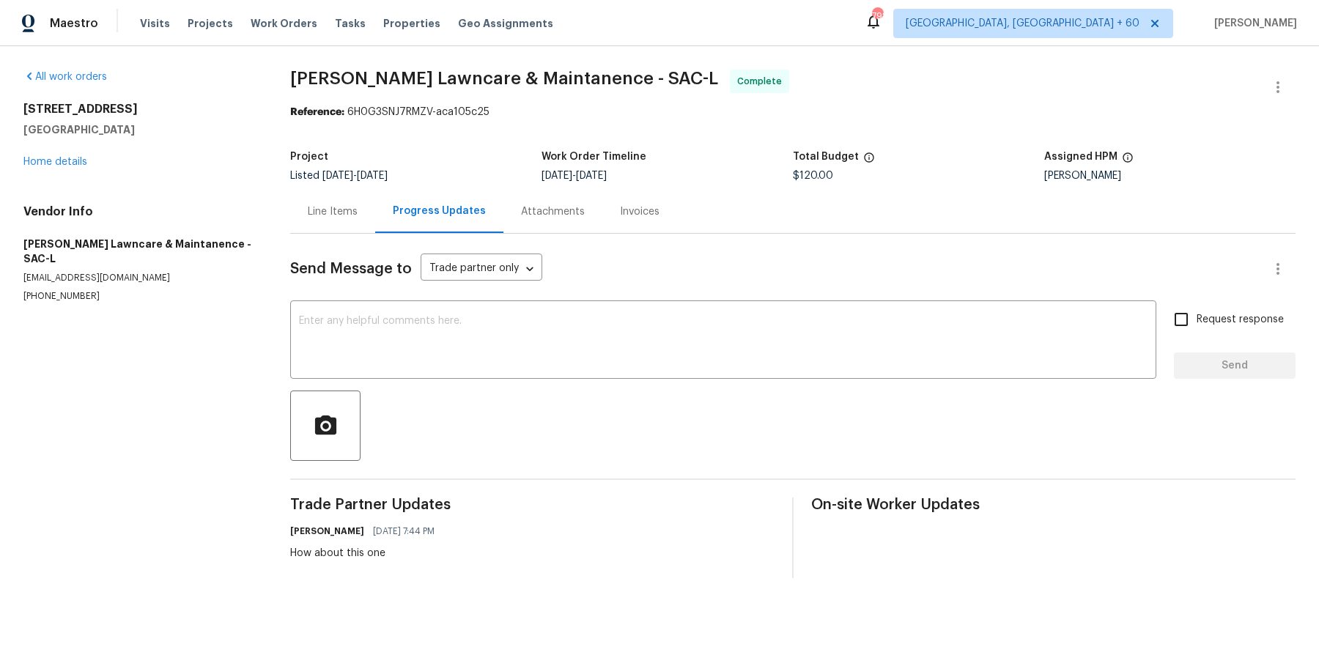
click at [630, 211] on div "Invoices" at bounding box center [640, 211] width 40 height 15
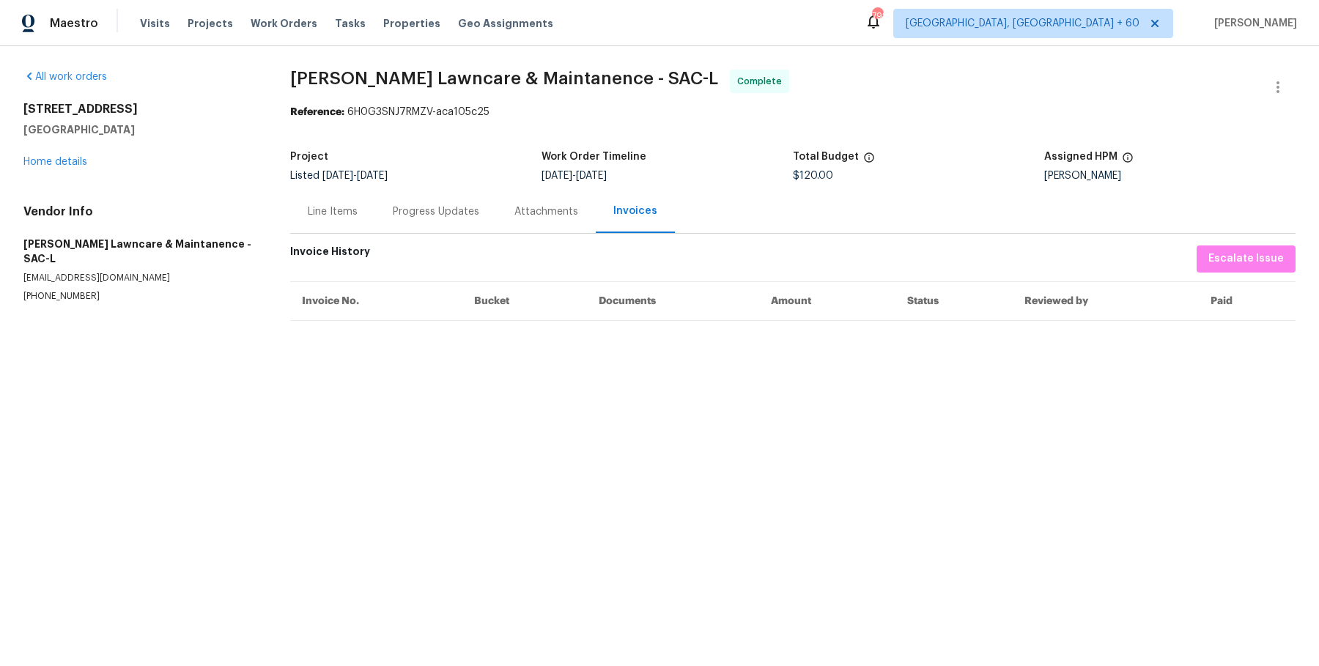
click at [549, 208] on div "Attachments" at bounding box center [546, 211] width 64 height 15
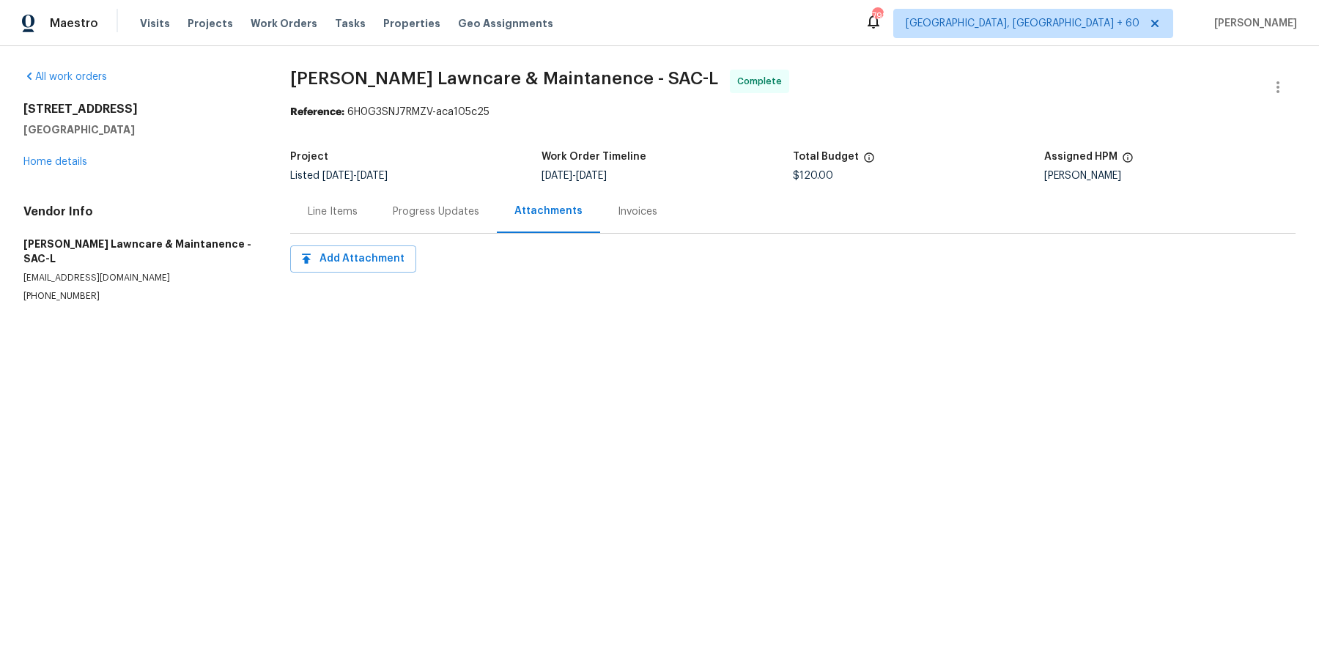
click at [453, 207] on div "Progress Updates" at bounding box center [436, 211] width 86 height 15
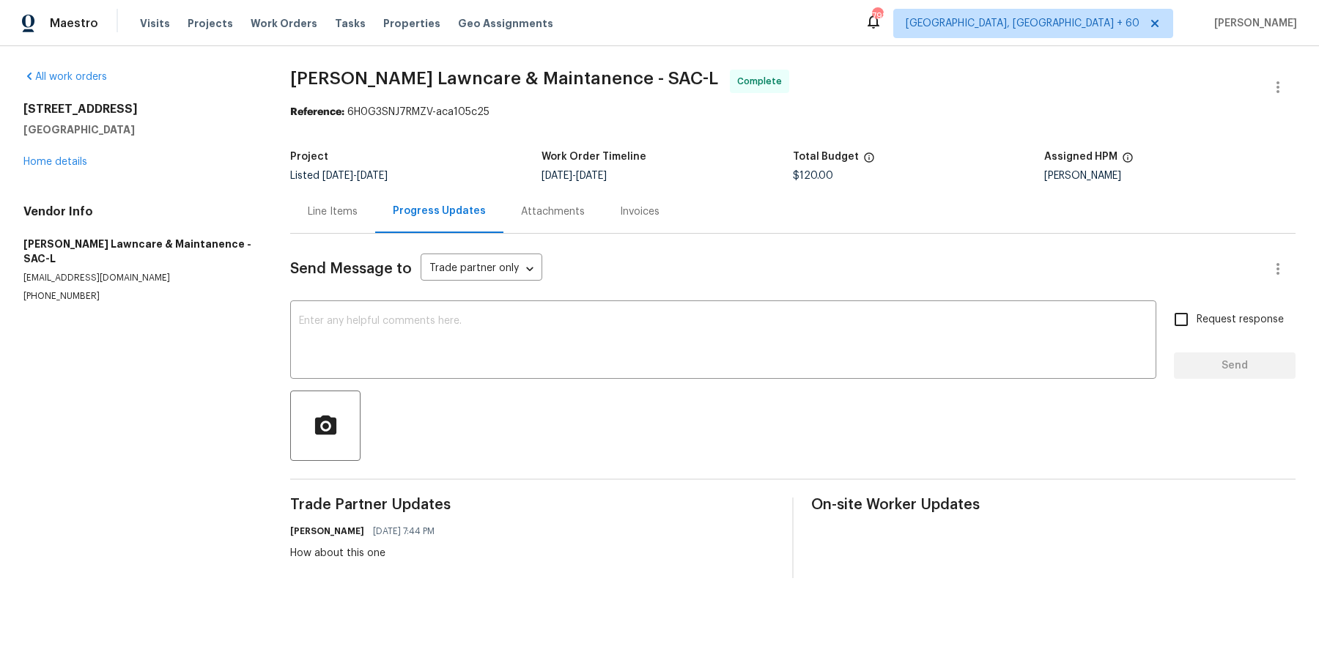
click at [382, 220] on div "Progress Updates" at bounding box center [439, 211] width 128 height 43
click at [339, 219] on div "Line Items" at bounding box center [332, 211] width 85 height 43
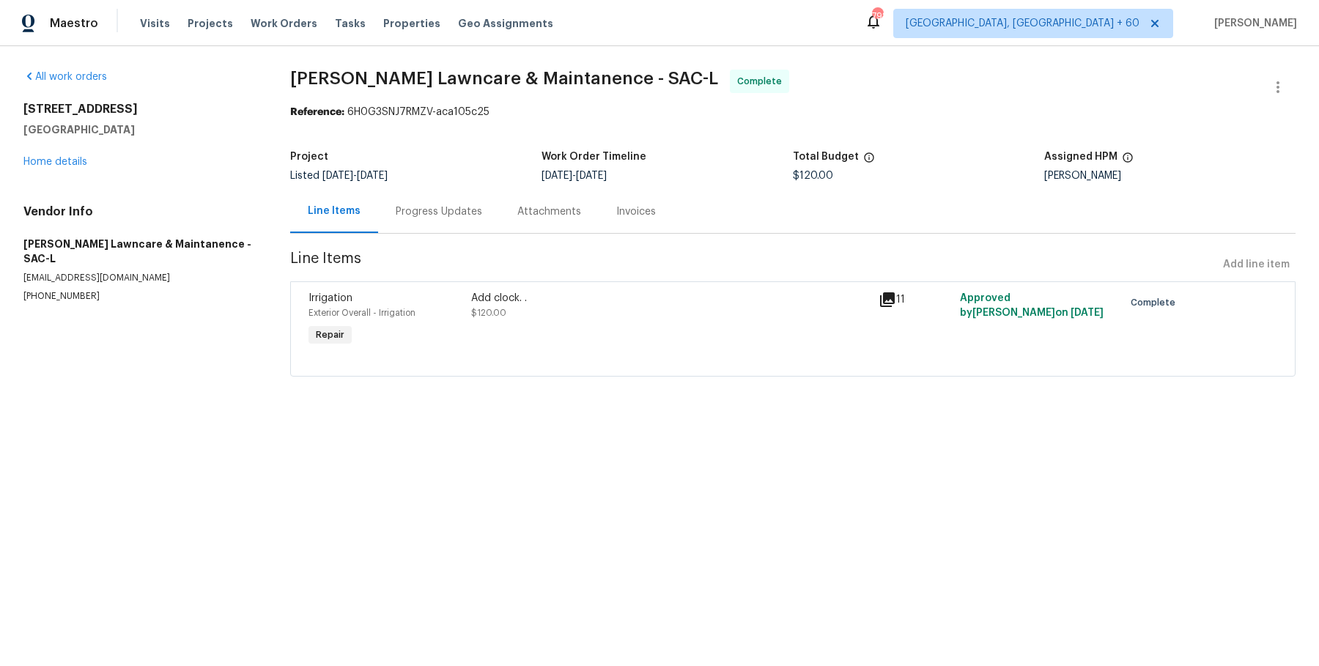
click at [489, 308] on span "$120.00" at bounding box center [488, 312] width 35 height 9
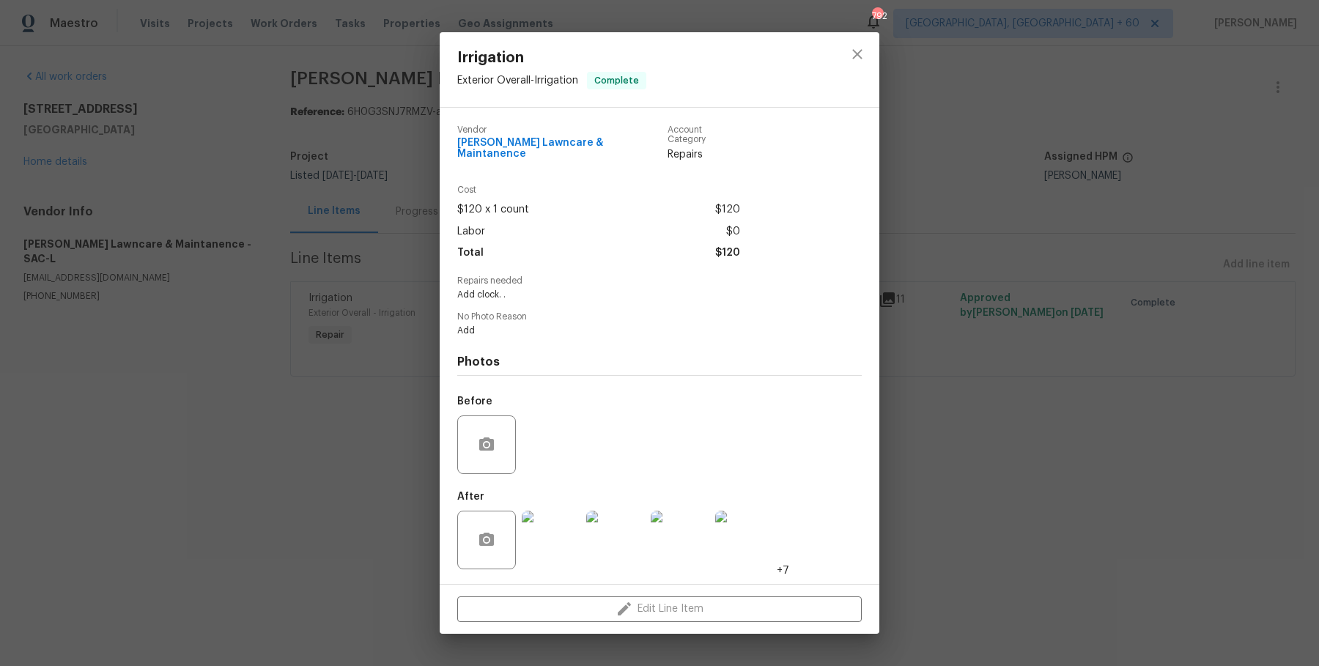
click at [564, 534] on img at bounding box center [551, 540] width 59 height 59
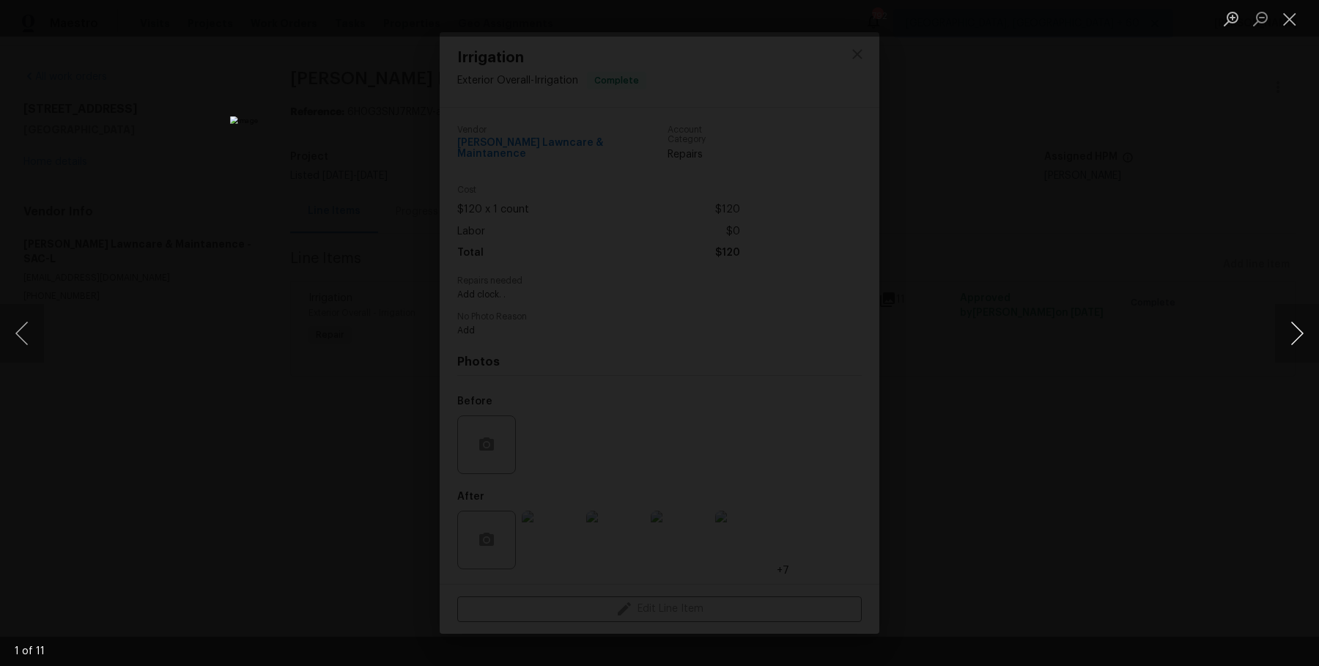
click at [1290, 337] on button "Next image" at bounding box center [1297, 333] width 44 height 59
click at [1291, 337] on button "Next image" at bounding box center [1297, 333] width 44 height 59
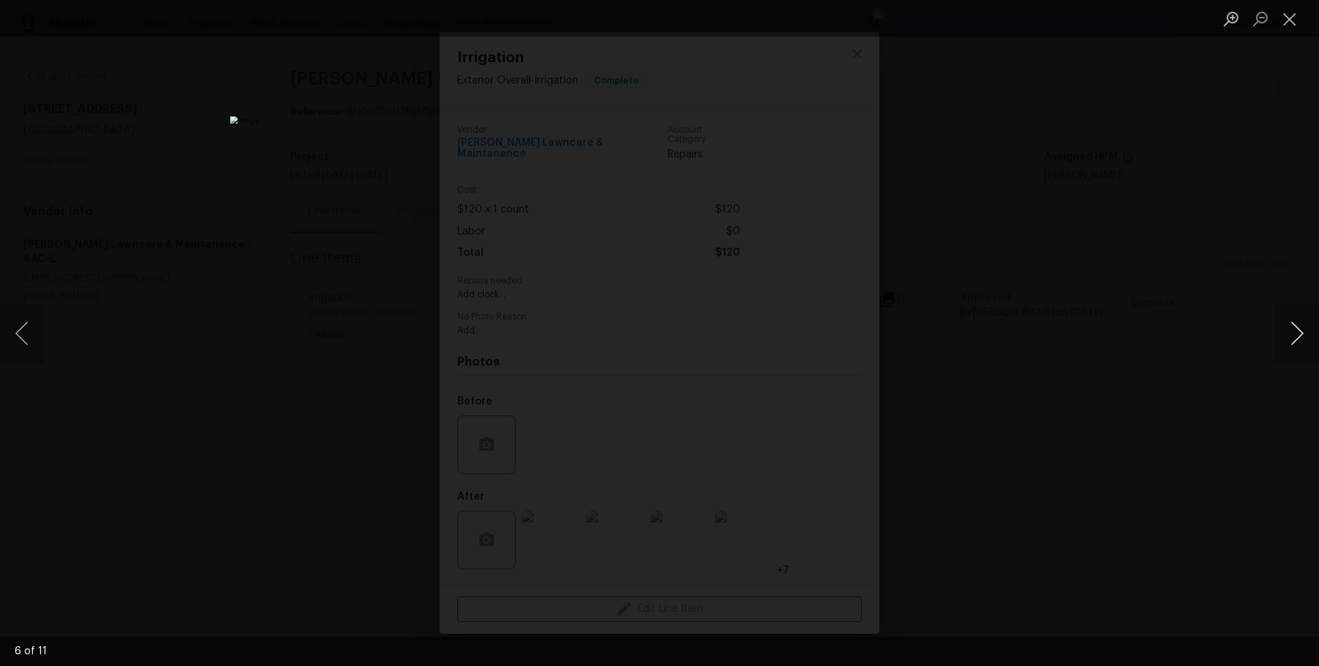
click at [1291, 337] on button "Next image" at bounding box center [1297, 333] width 44 height 59
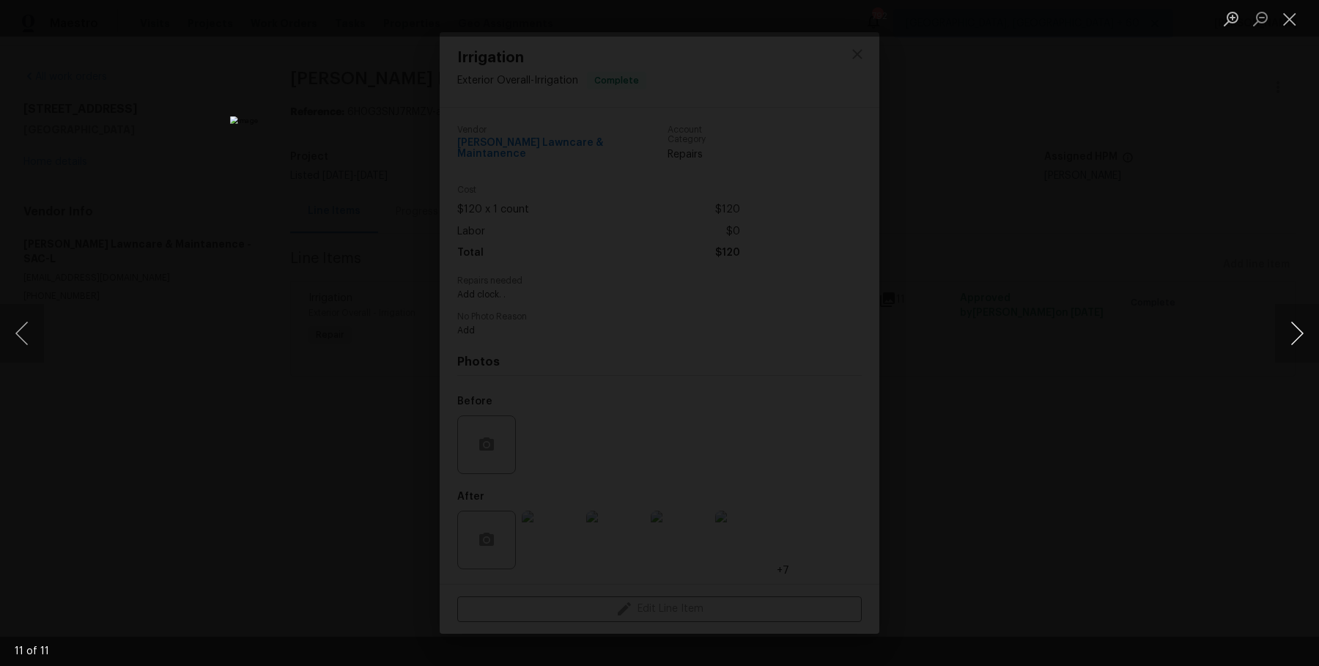
click at [1291, 337] on button "Next image" at bounding box center [1297, 333] width 44 height 59
click at [1190, 273] on div "Lightbox" at bounding box center [659, 333] width 1319 height 666
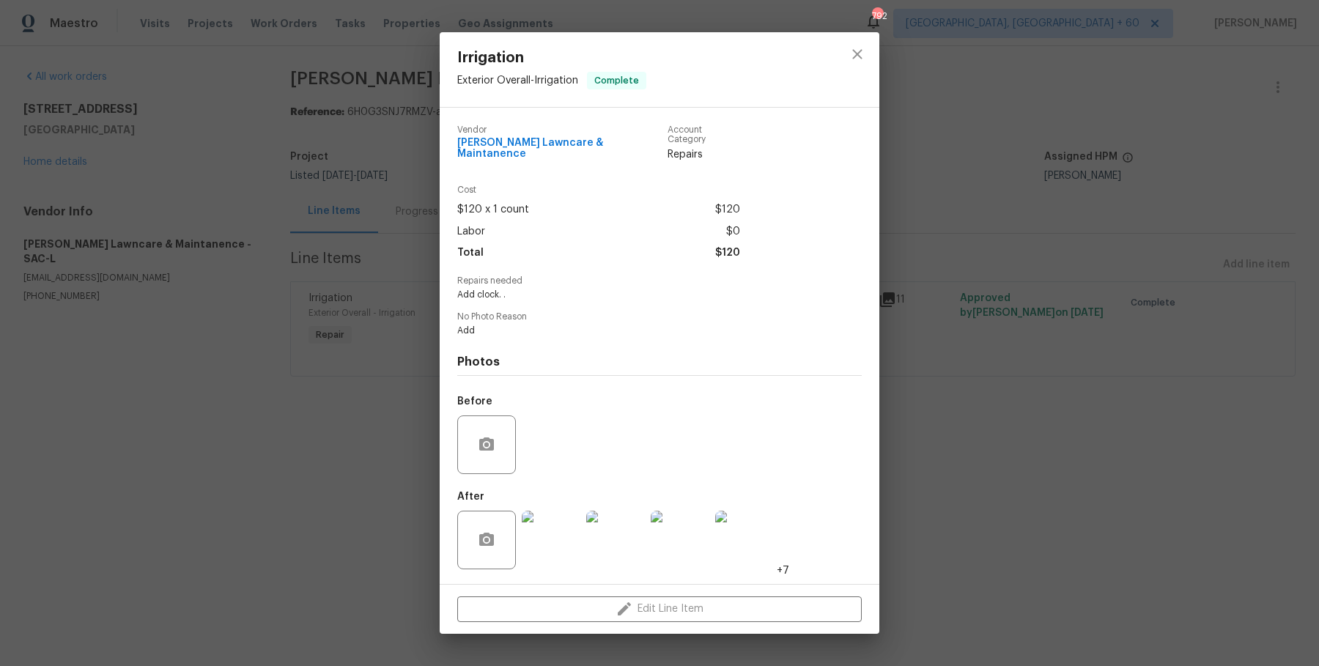
click at [1190, 273] on div "Irrigation Exterior Overall - Irrigation Complete Vendor [PERSON_NAME] Lawncare…" at bounding box center [659, 333] width 1319 height 666
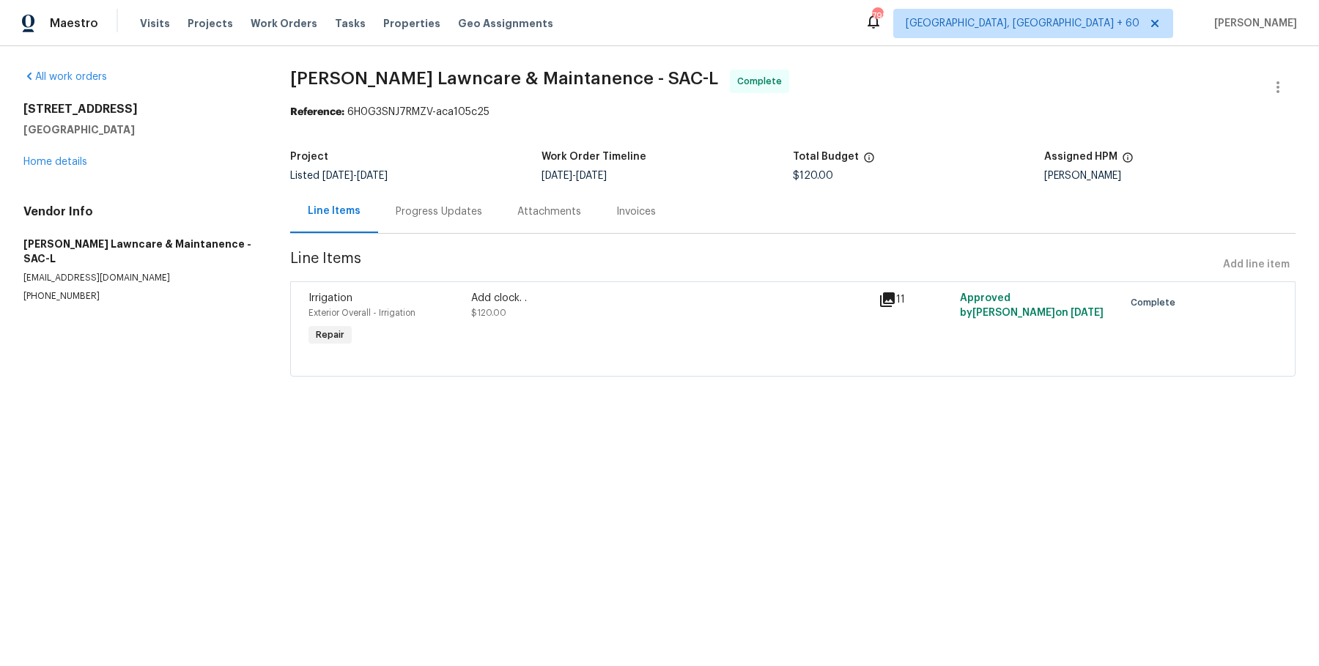
click at [616, 218] on div "Invoices" at bounding box center [636, 211] width 40 height 15
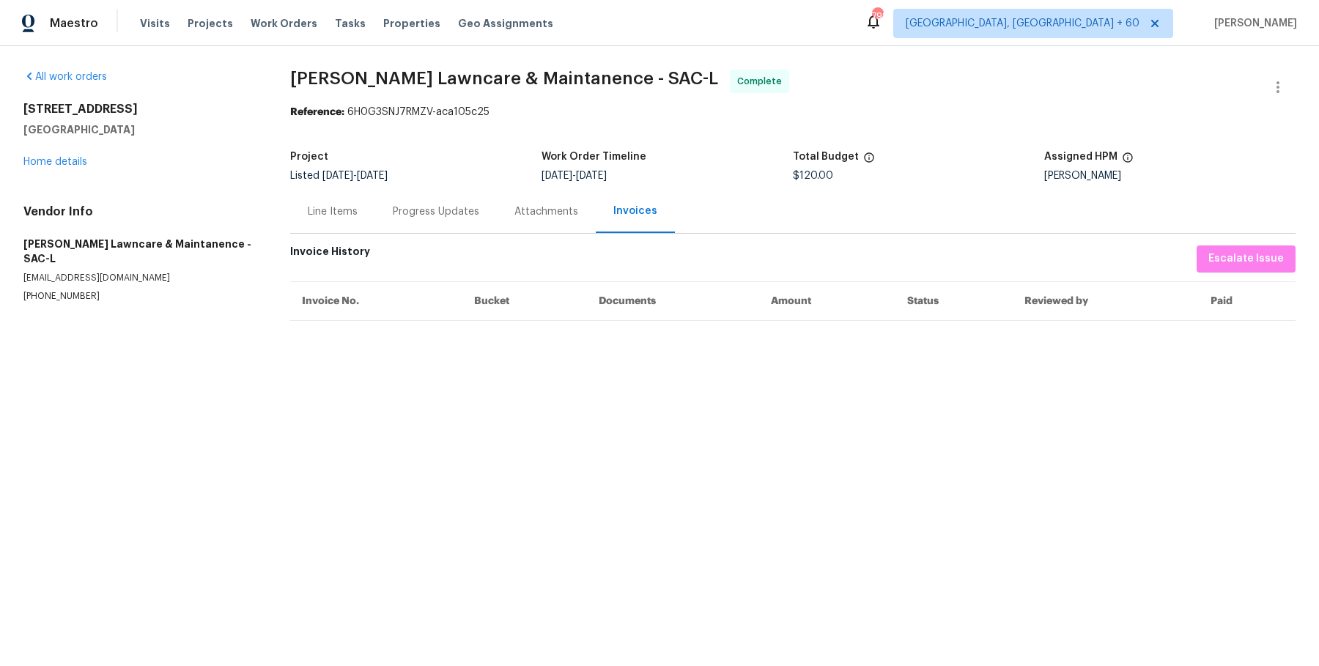
click at [539, 218] on div "Attachments" at bounding box center [546, 211] width 64 height 15
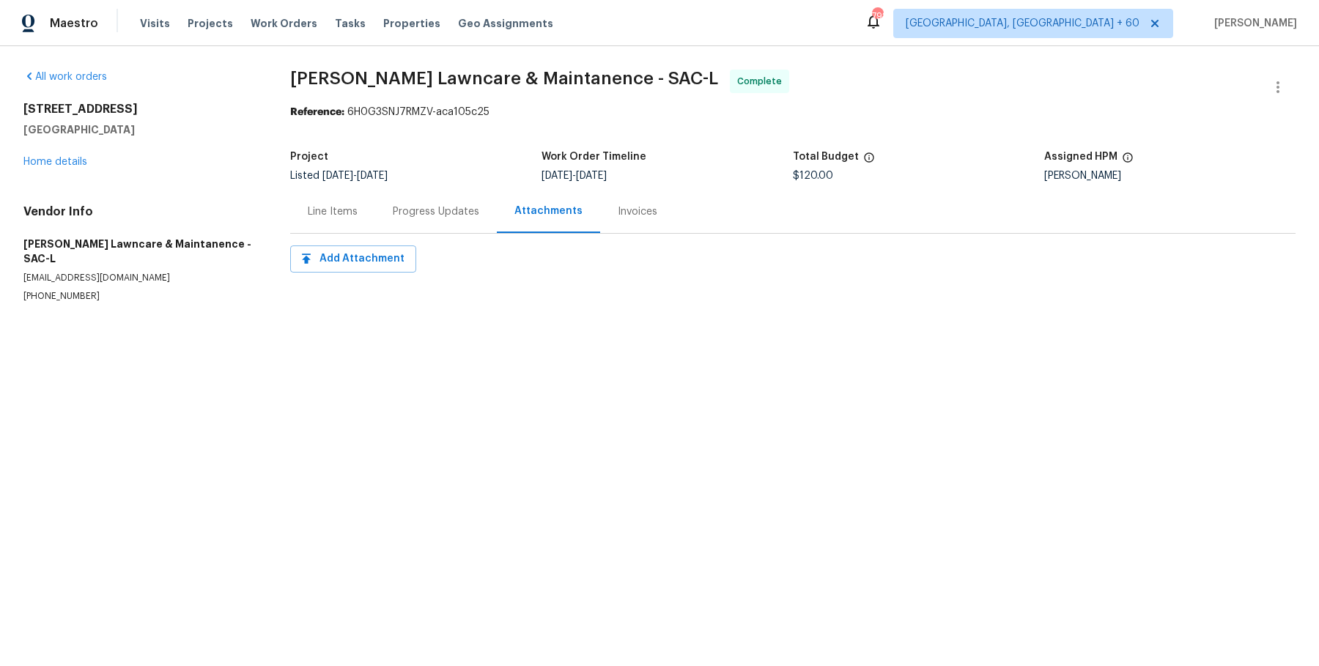
click at [475, 222] on div "Progress Updates" at bounding box center [436, 211] width 122 height 43
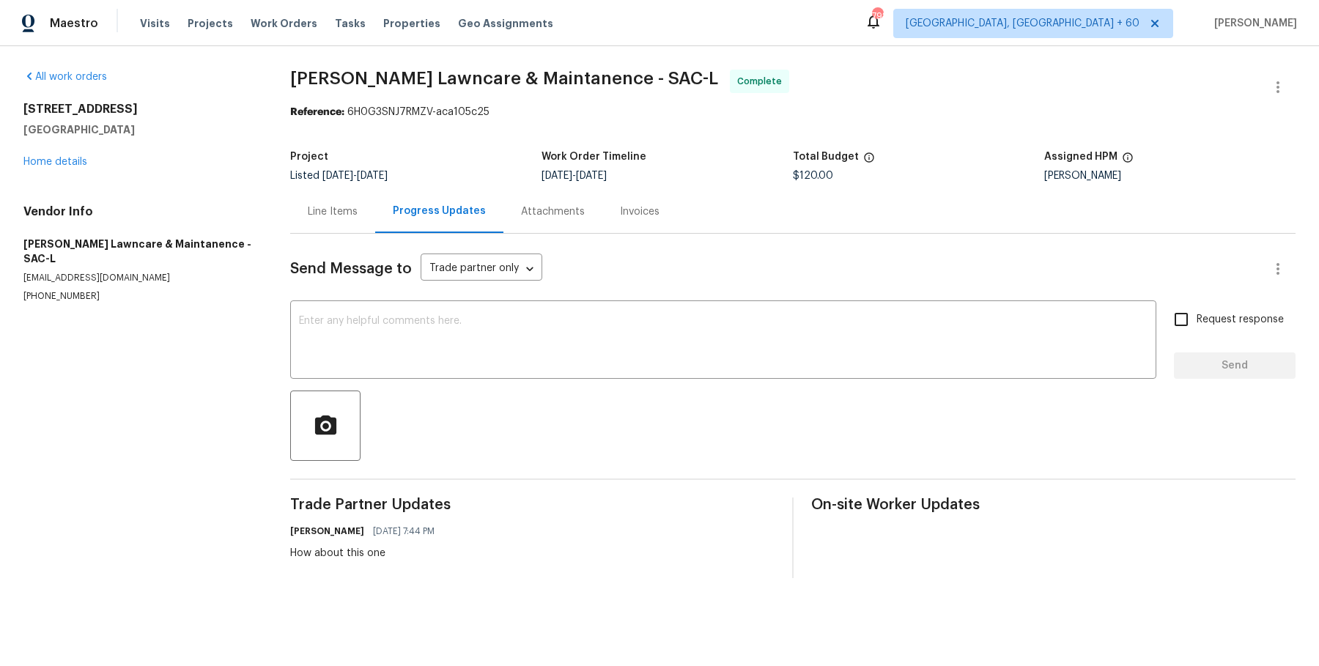
click at [346, 208] on div "Line Items" at bounding box center [333, 211] width 50 height 15
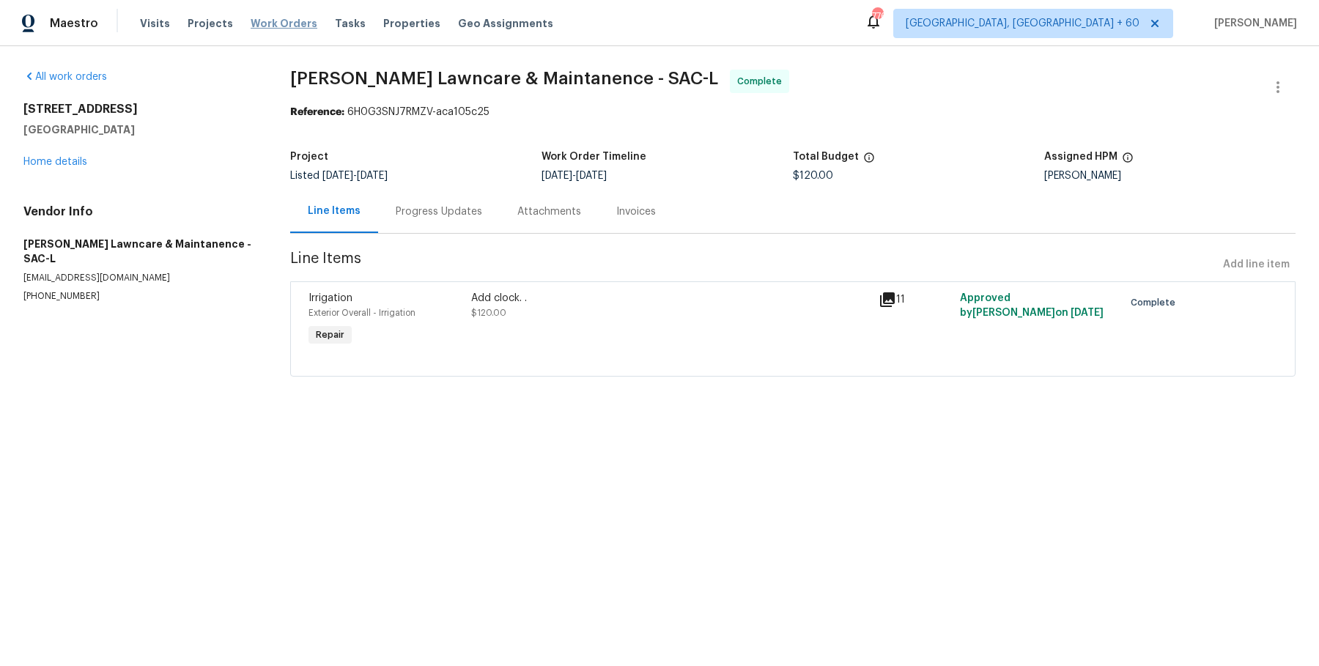
click at [251, 30] on span "Work Orders" at bounding box center [284, 23] width 67 height 15
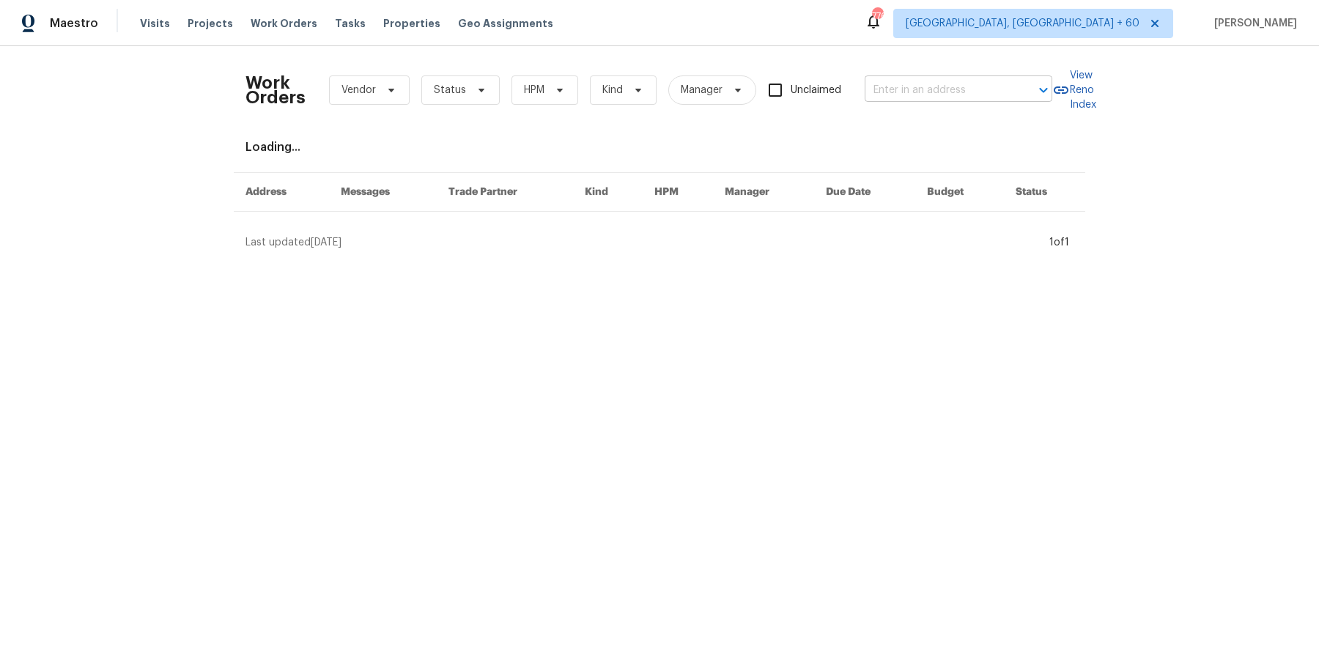
click at [1023, 87] on div at bounding box center [1033, 90] width 38 height 21
paste input "4660 Lue Ln Carmichael, CA 95608"
type input "4660 Lue Ln Carmichael, CA 95608"
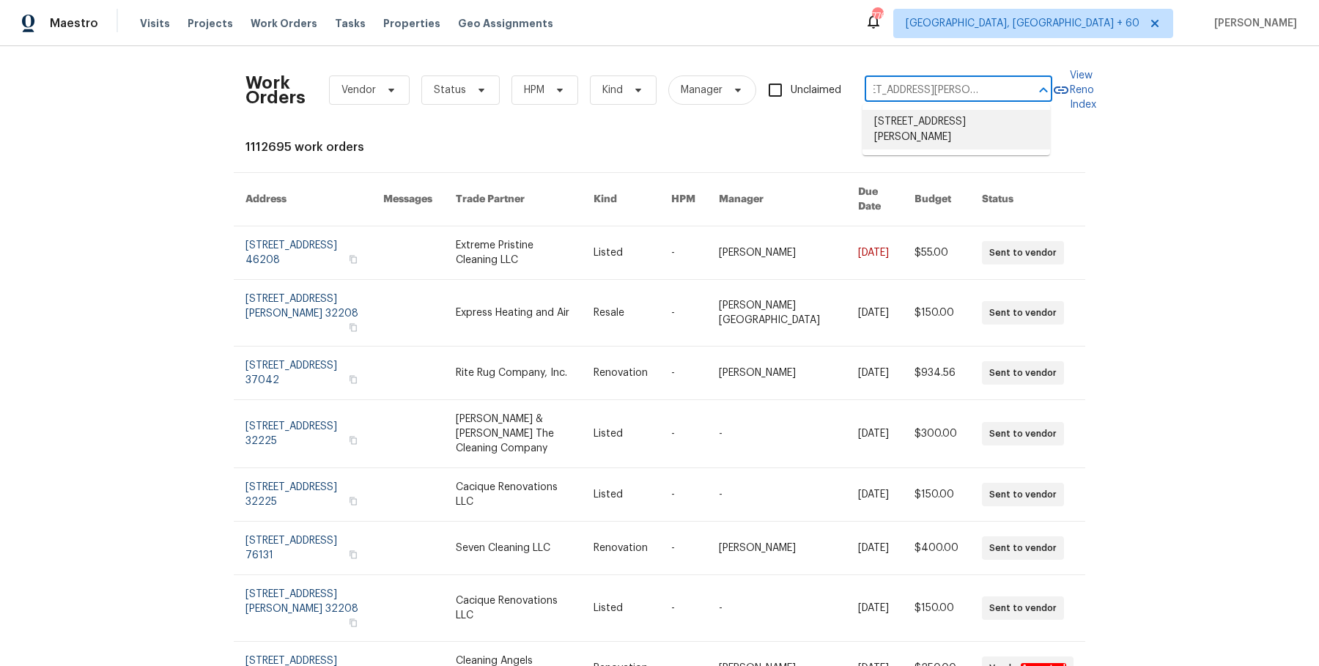
click at [977, 122] on li "4660 Lue Ln, Carmichael, CA 95608" at bounding box center [956, 130] width 188 height 40
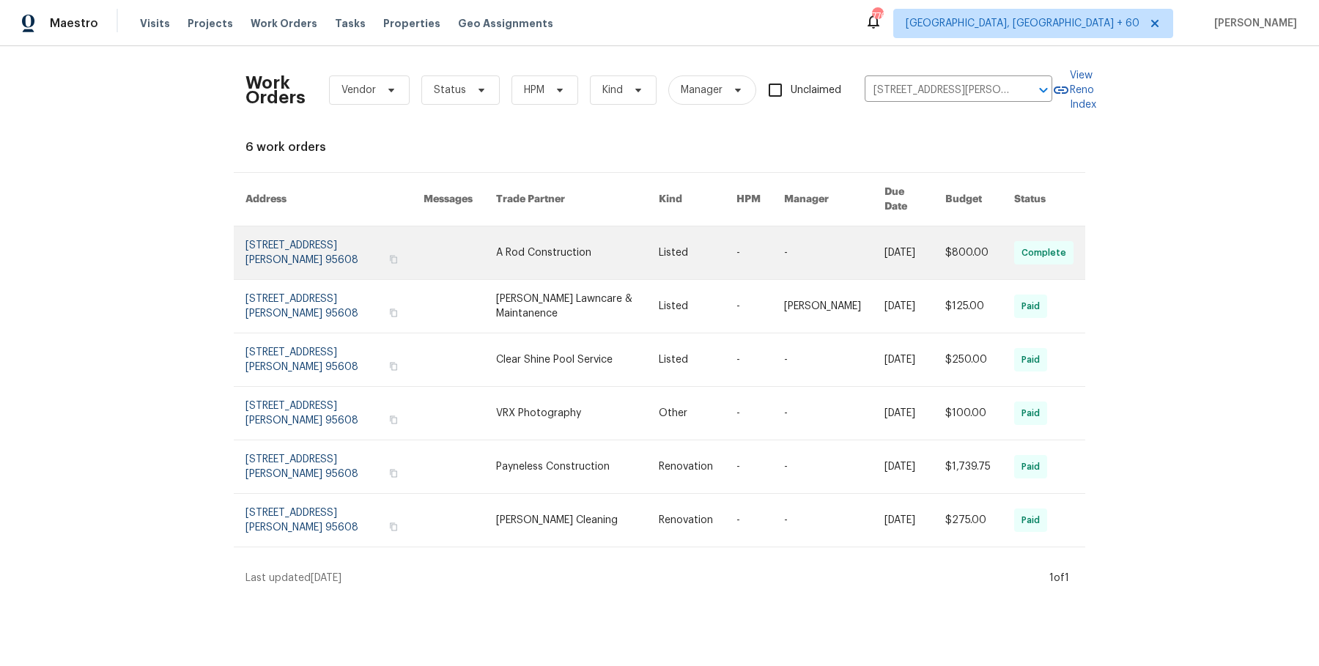
click at [758, 243] on link at bounding box center [760, 252] width 48 height 53
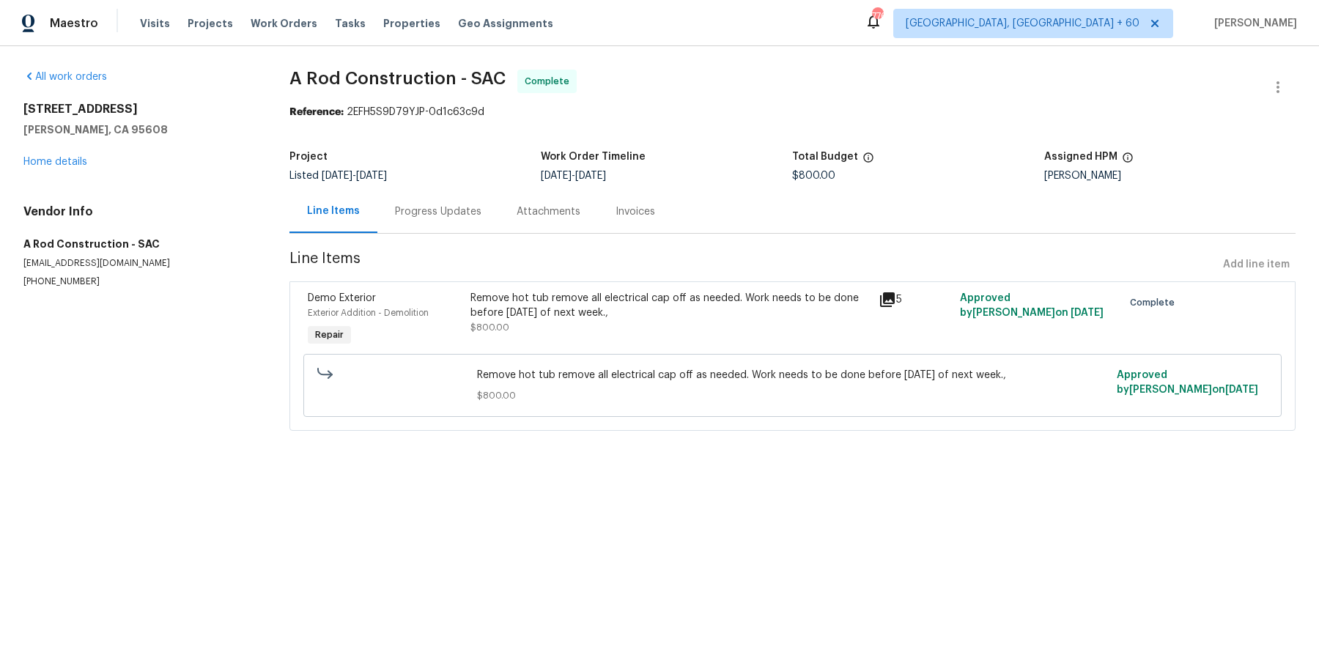
click at [81, 170] on div "All work orders 4660 Lue Ln Carmichael, CA 95608 Home details Vendor Info A Rod…" at bounding box center [138, 179] width 231 height 218
click at [74, 160] on link "Home details" at bounding box center [55, 162] width 64 height 10
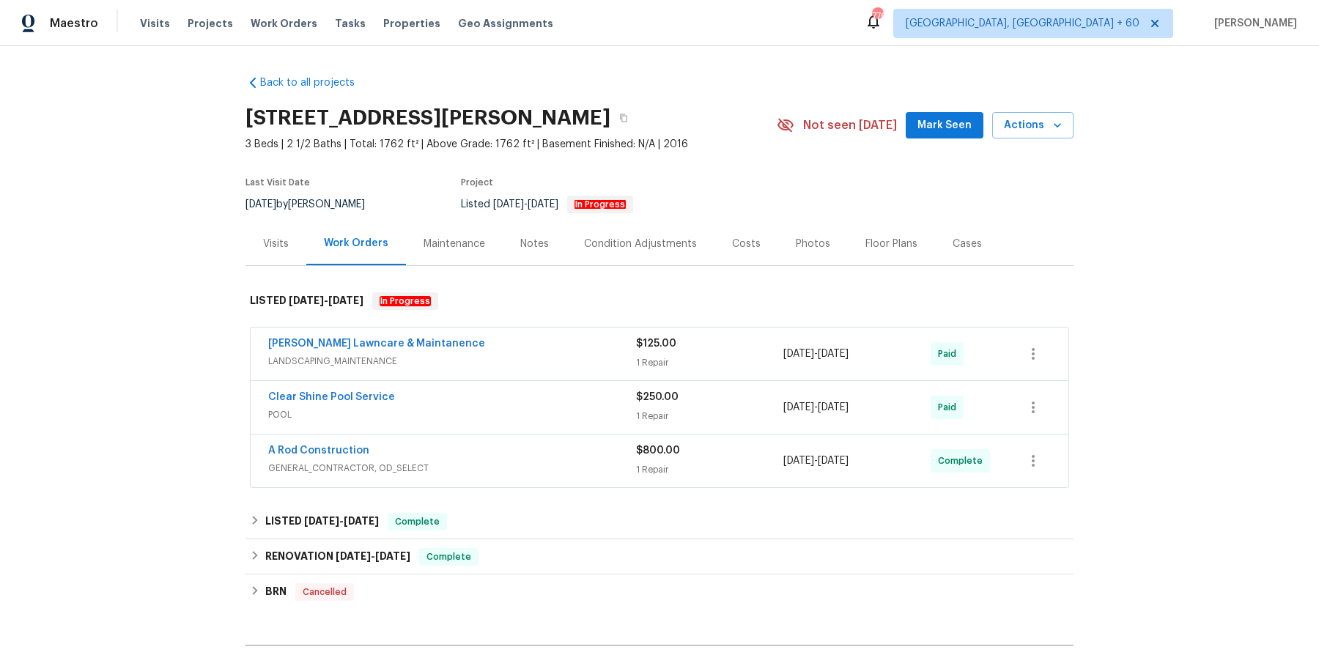
click at [511, 354] on span "LANDSCAPING_MAINTENANCE" at bounding box center [452, 361] width 368 height 15
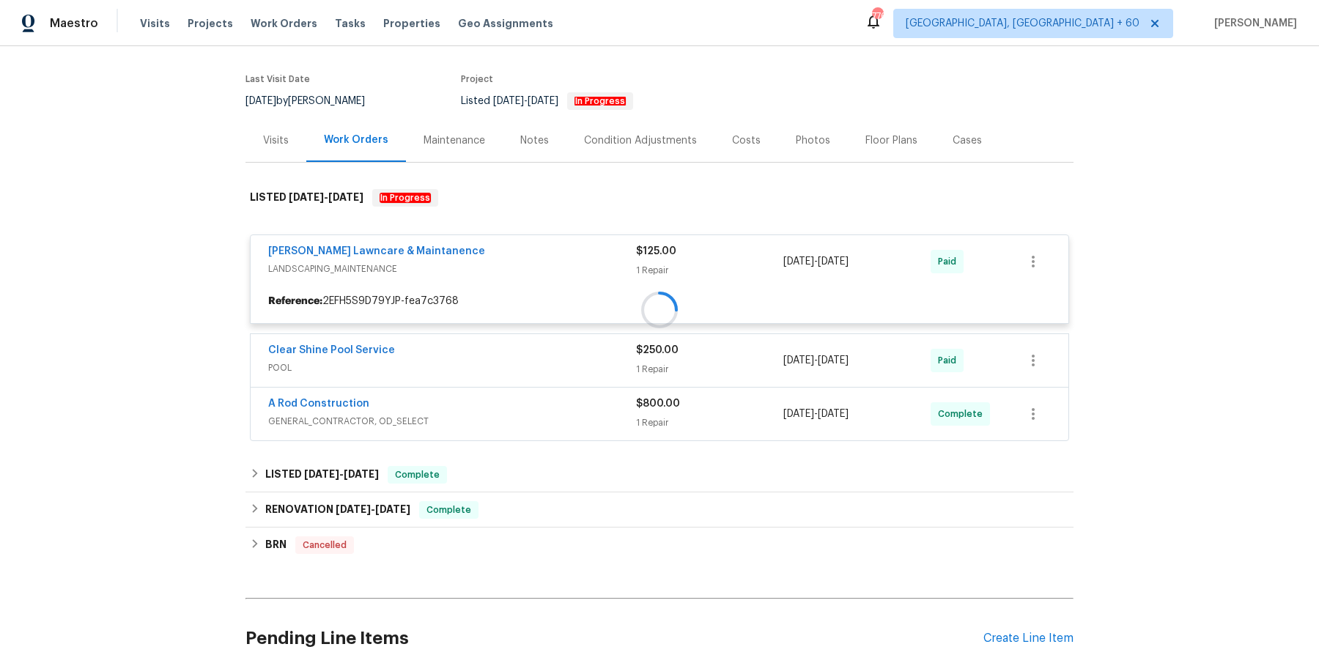
scroll to position [105, 0]
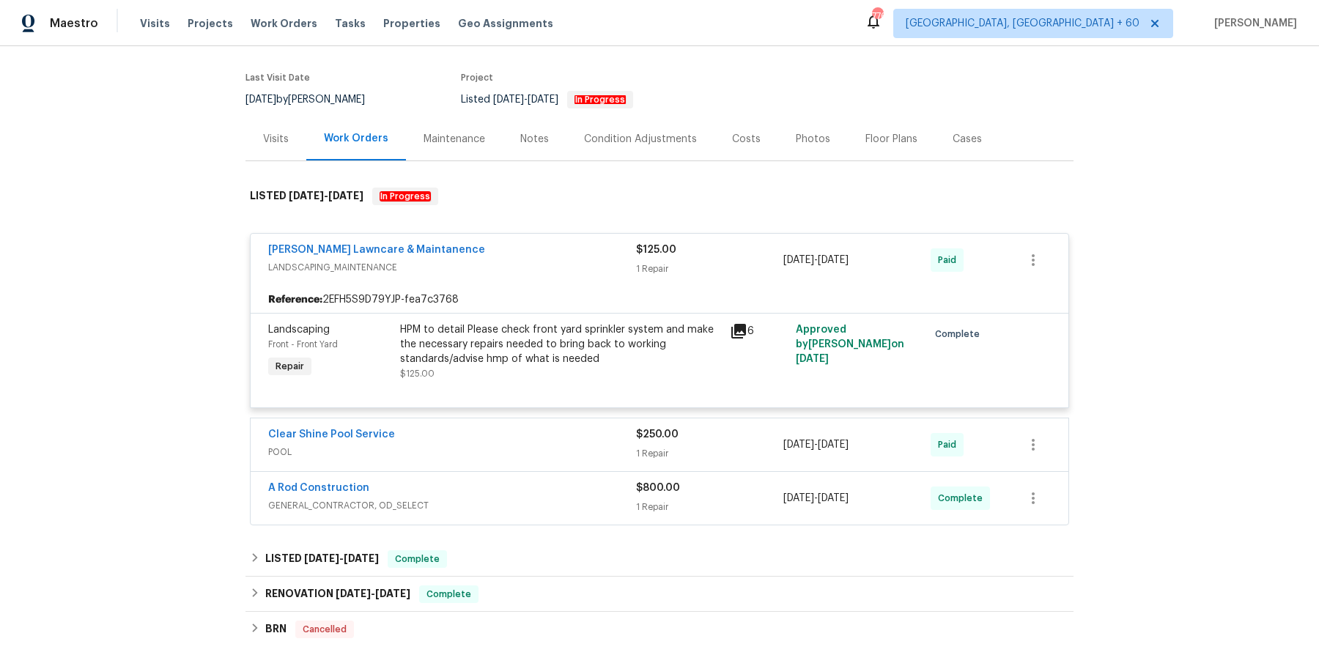
click at [525, 431] on div "Clear Shine Pool Service" at bounding box center [452, 436] width 368 height 18
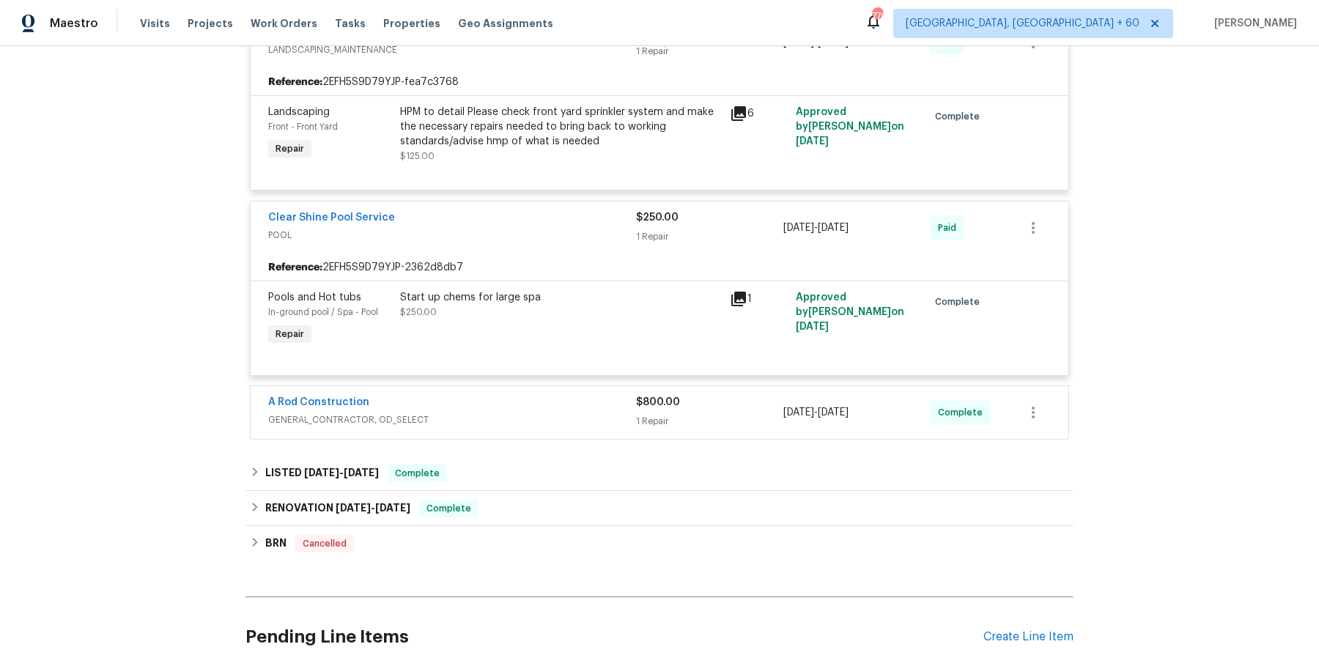
click at [560, 395] on div "A Rod Construction" at bounding box center [452, 404] width 368 height 18
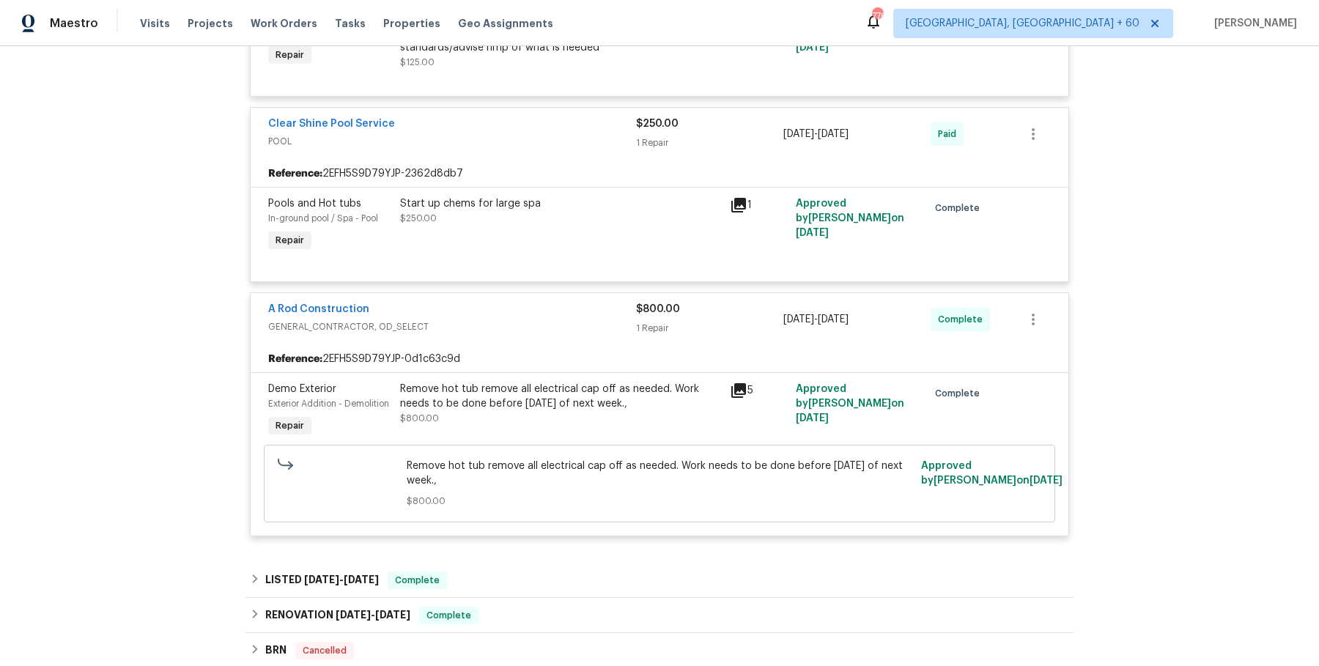
scroll to position [418, 0]
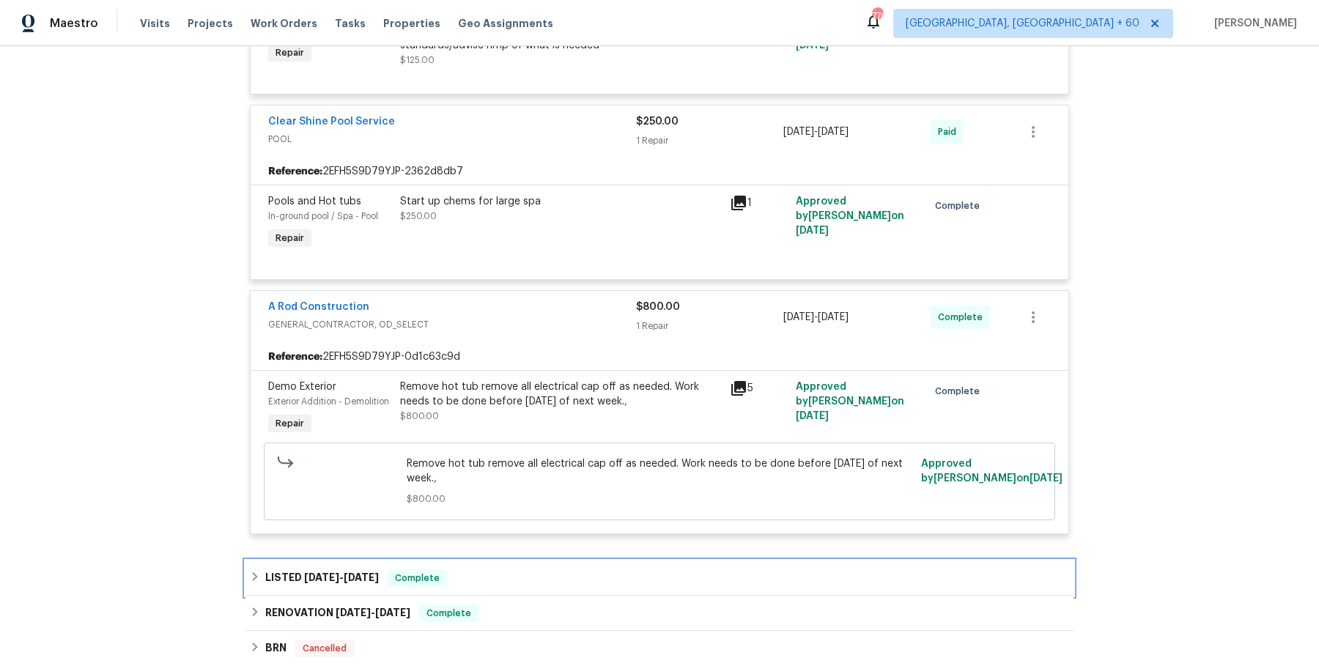
click at [546, 570] on div "LISTED 1/19/24 - 1/20/24 Complete" at bounding box center [659, 578] width 819 height 18
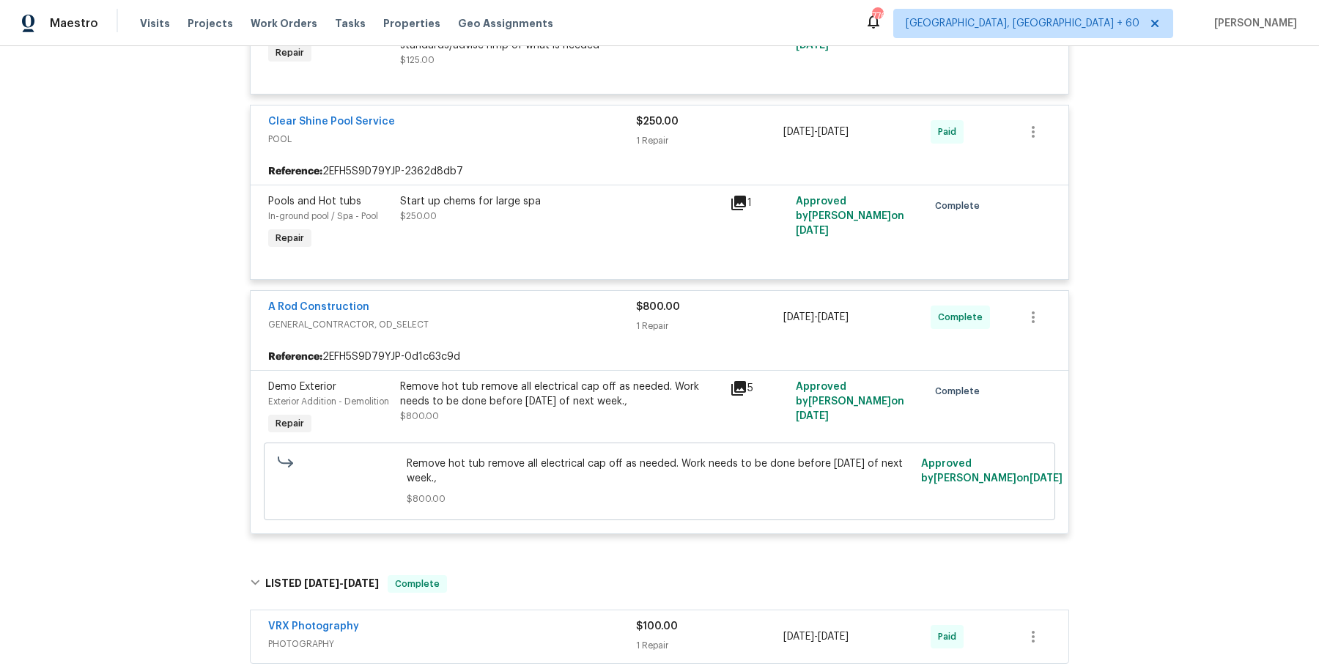
click at [524, 622] on div "VRX Photography" at bounding box center [452, 628] width 368 height 18
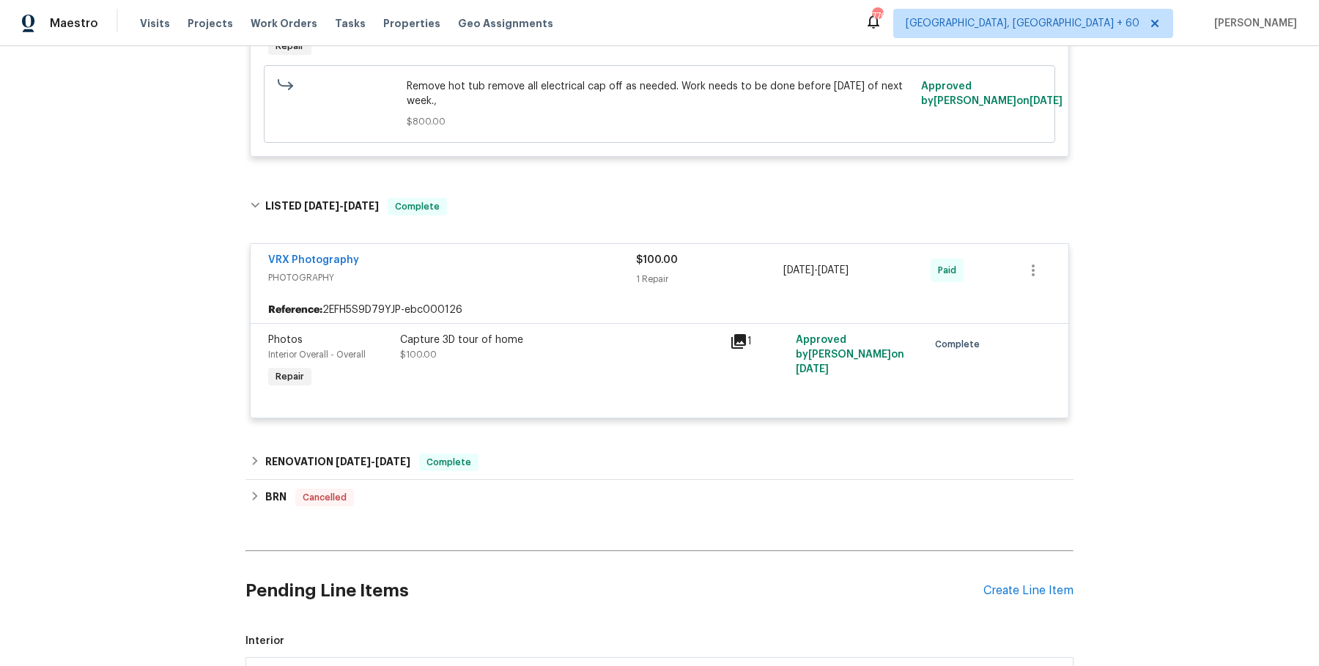
scroll to position [993, 0]
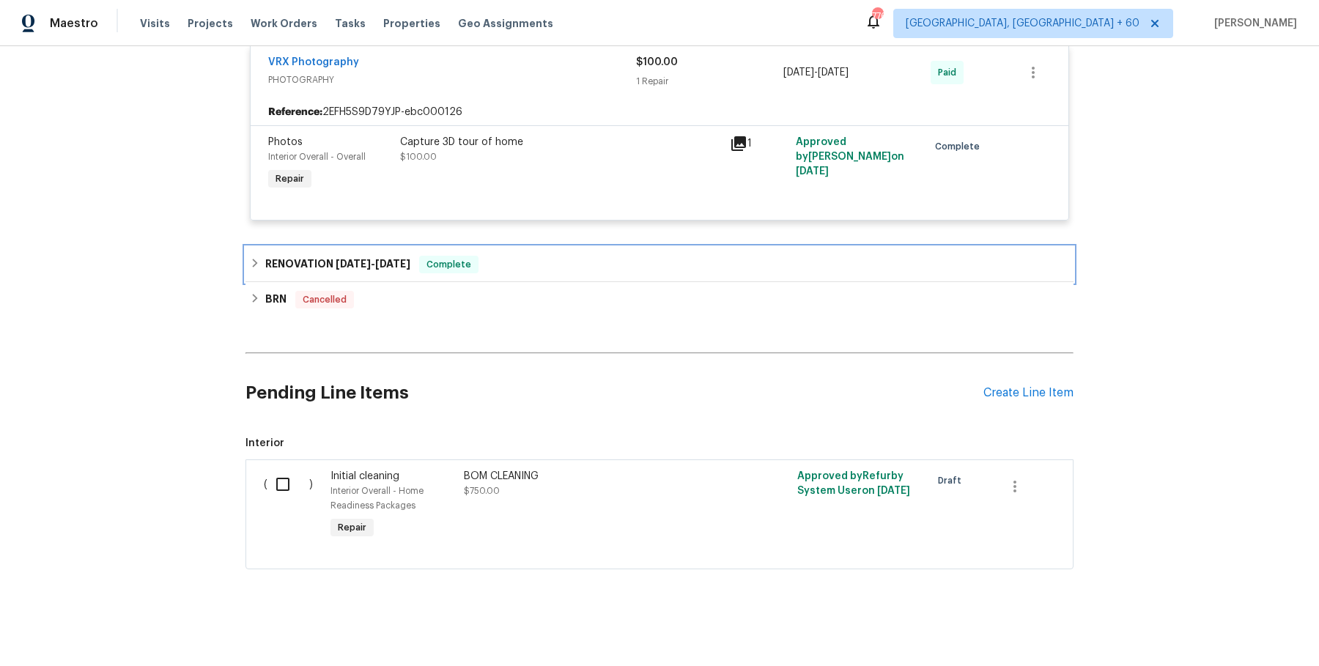
click at [540, 261] on div "RENOVATION 1/15/24 - 1/17/24 Complete" at bounding box center [659, 265] width 819 height 18
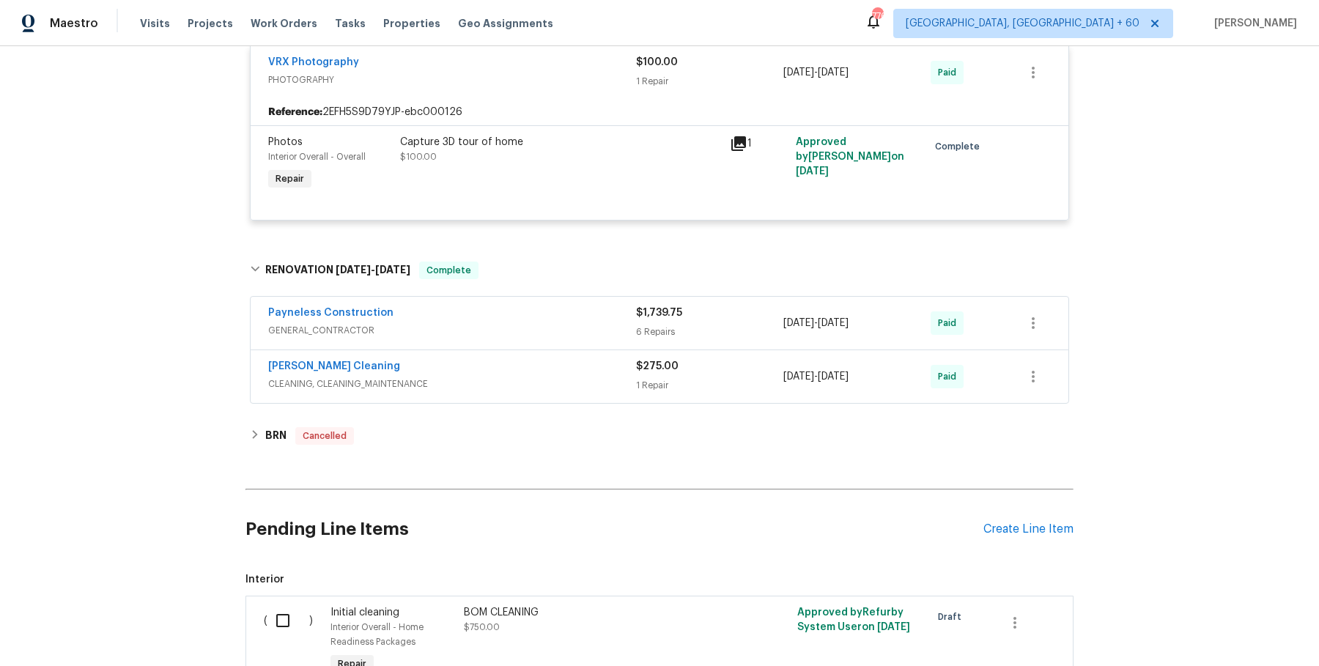
click at [530, 308] on div "Payneless Construction" at bounding box center [452, 314] width 368 height 18
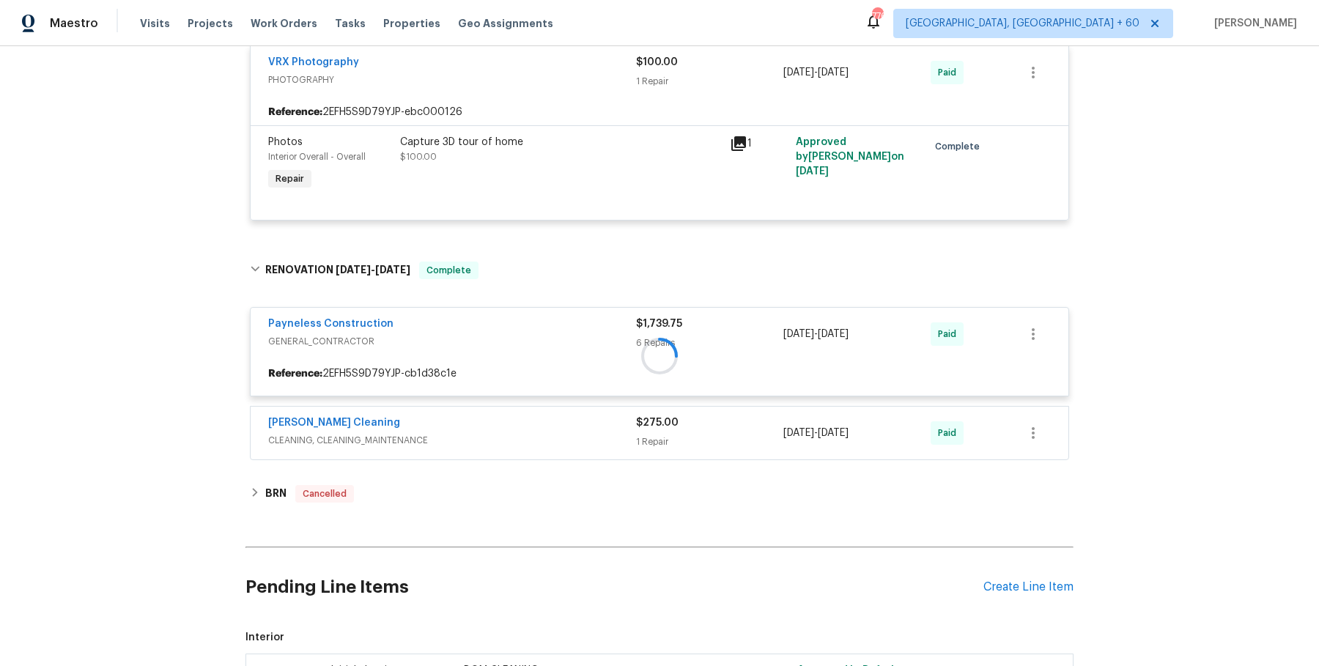
click at [530, 445] on div at bounding box center [659, 356] width 828 height 218
click at [536, 432] on div at bounding box center [659, 356] width 828 height 218
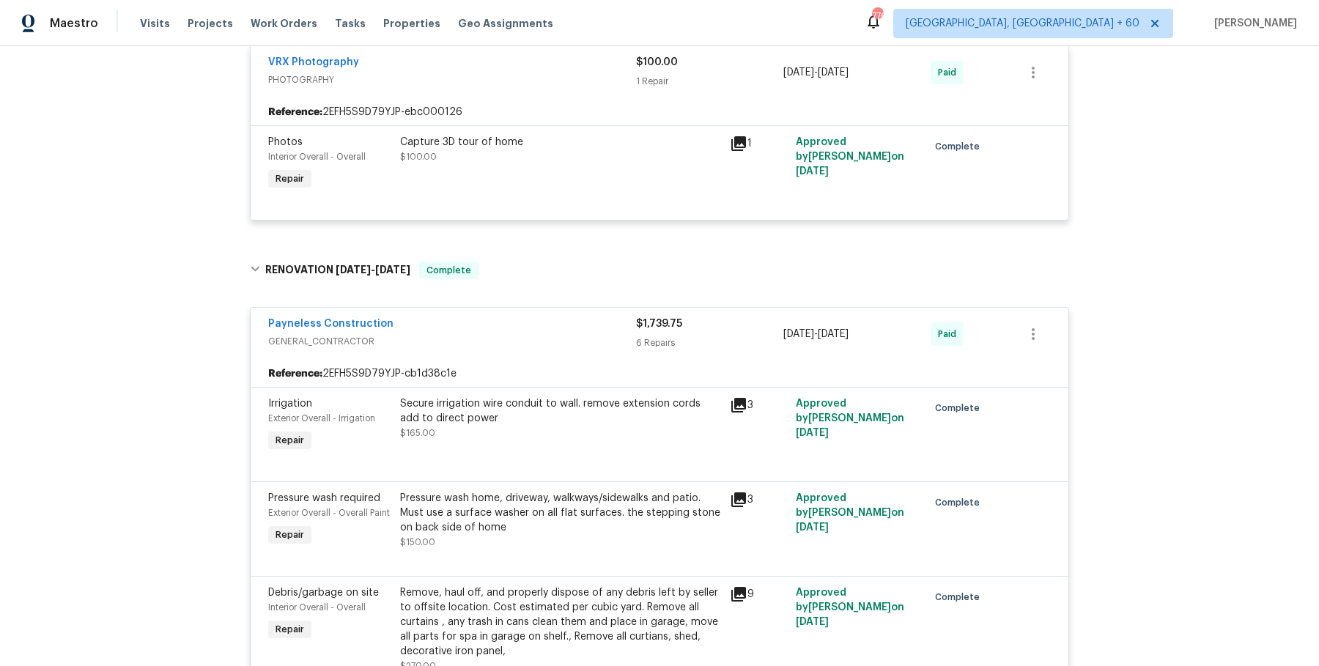
click at [536, 432] on div "Secure irrigation wire conduit to wall. remove extension cords add to direct po…" at bounding box center [560, 418] width 321 height 44
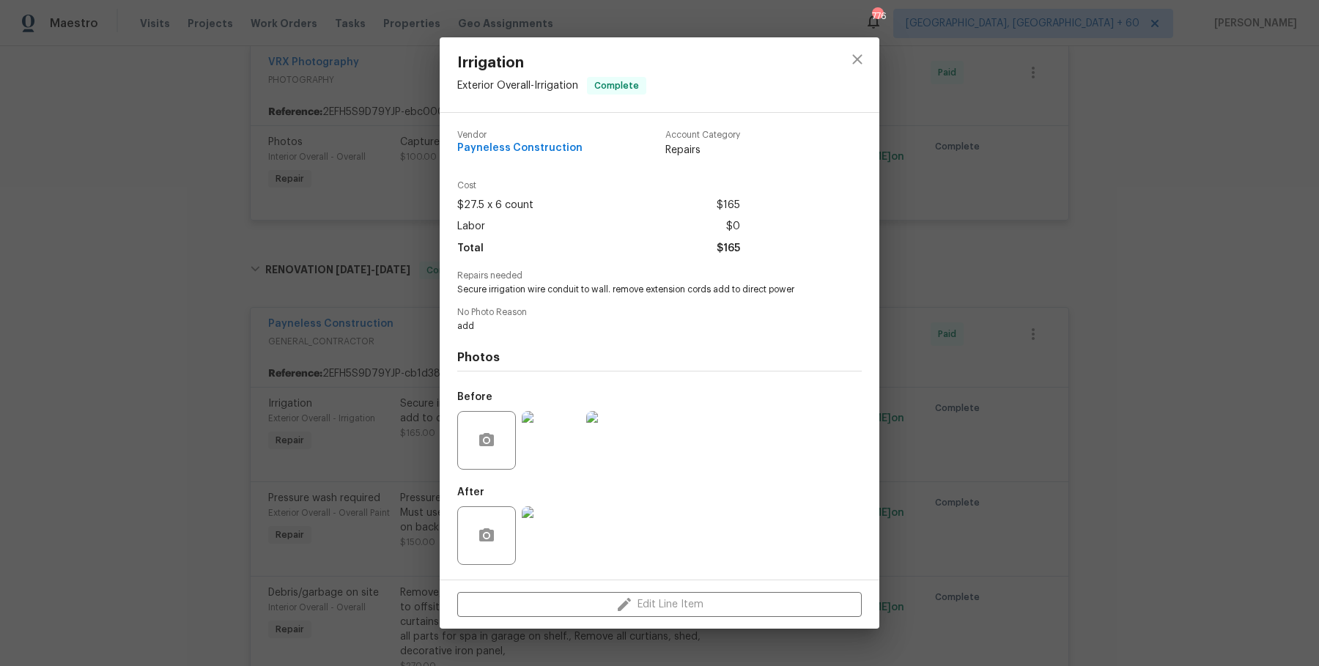
click at [375, 437] on div "Irrigation Exterior Overall - Irrigation Complete Vendor Payneless Construction…" at bounding box center [659, 333] width 1319 height 666
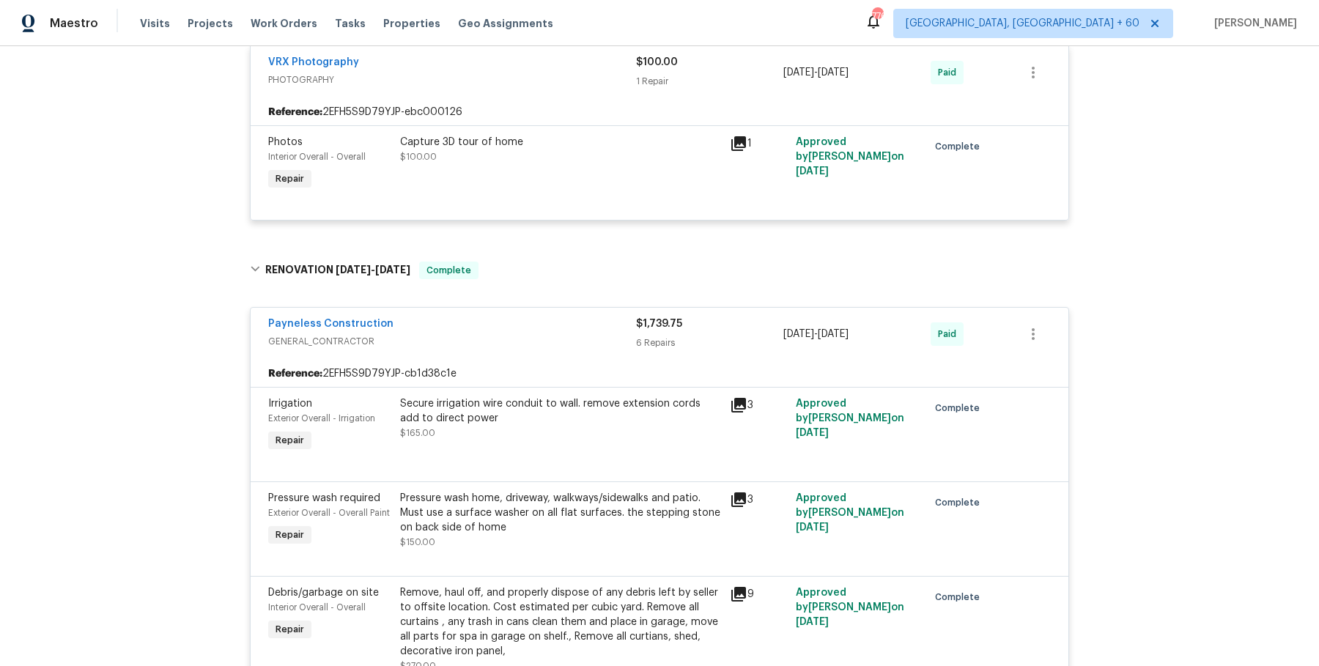
scroll to position [1818, 0]
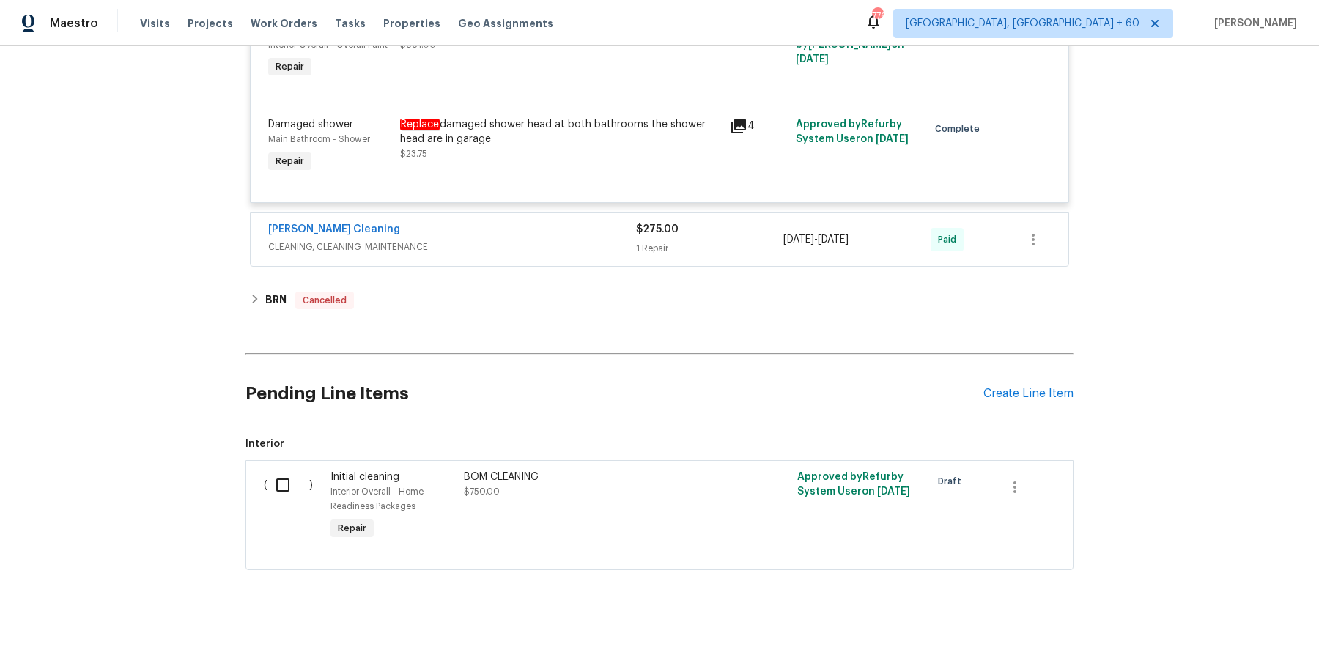
click at [524, 242] on span "CLEANING, CLEANING_MAINTENANCE" at bounding box center [452, 247] width 368 height 15
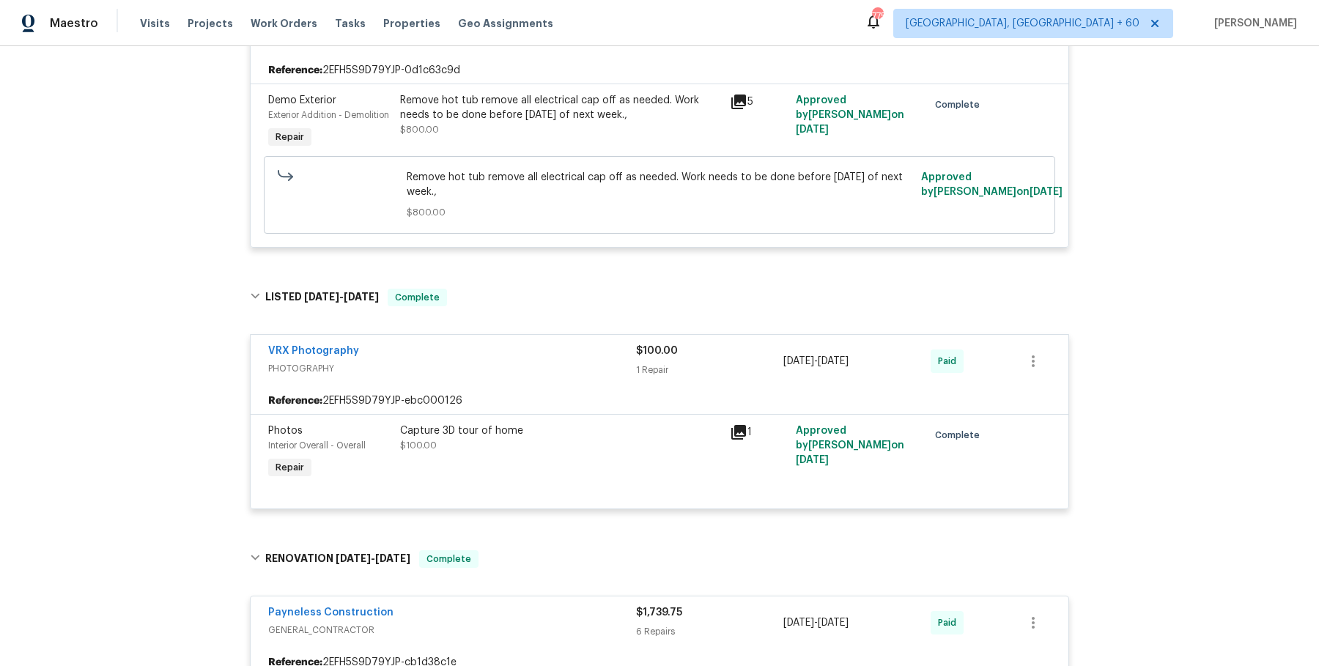
scroll to position [0, 0]
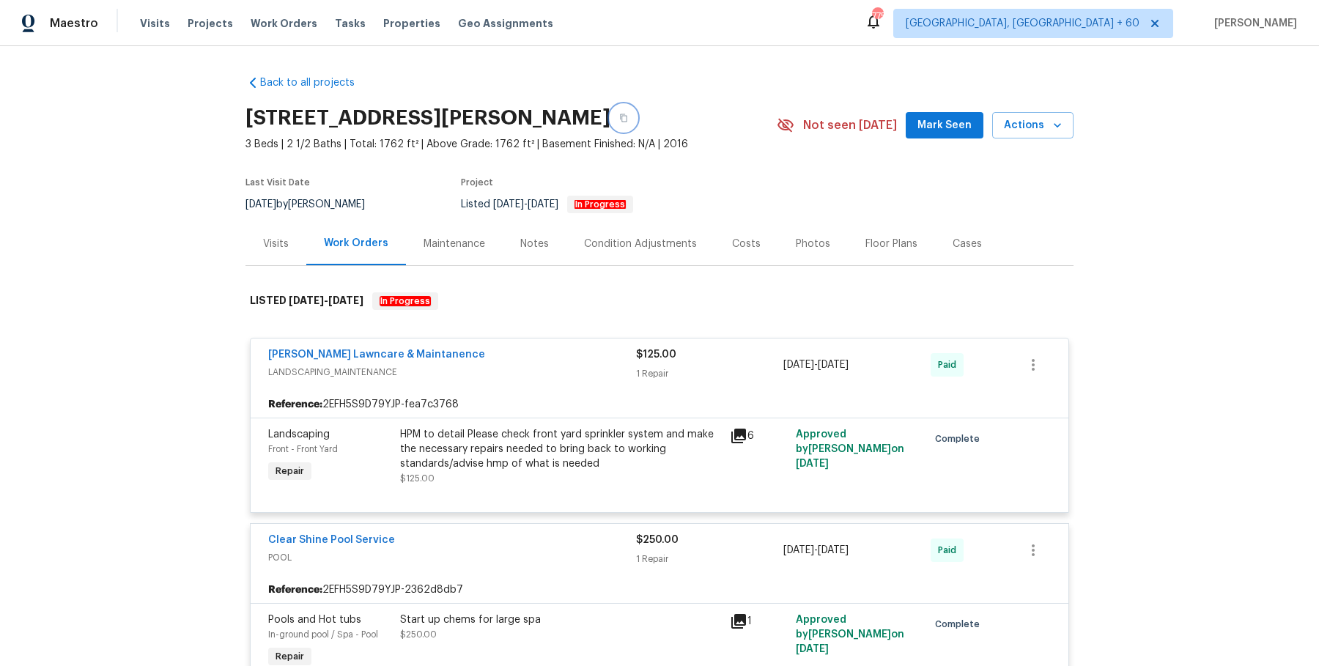
click at [618, 125] on button "button" at bounding box center [623, 118] width 26 height 26
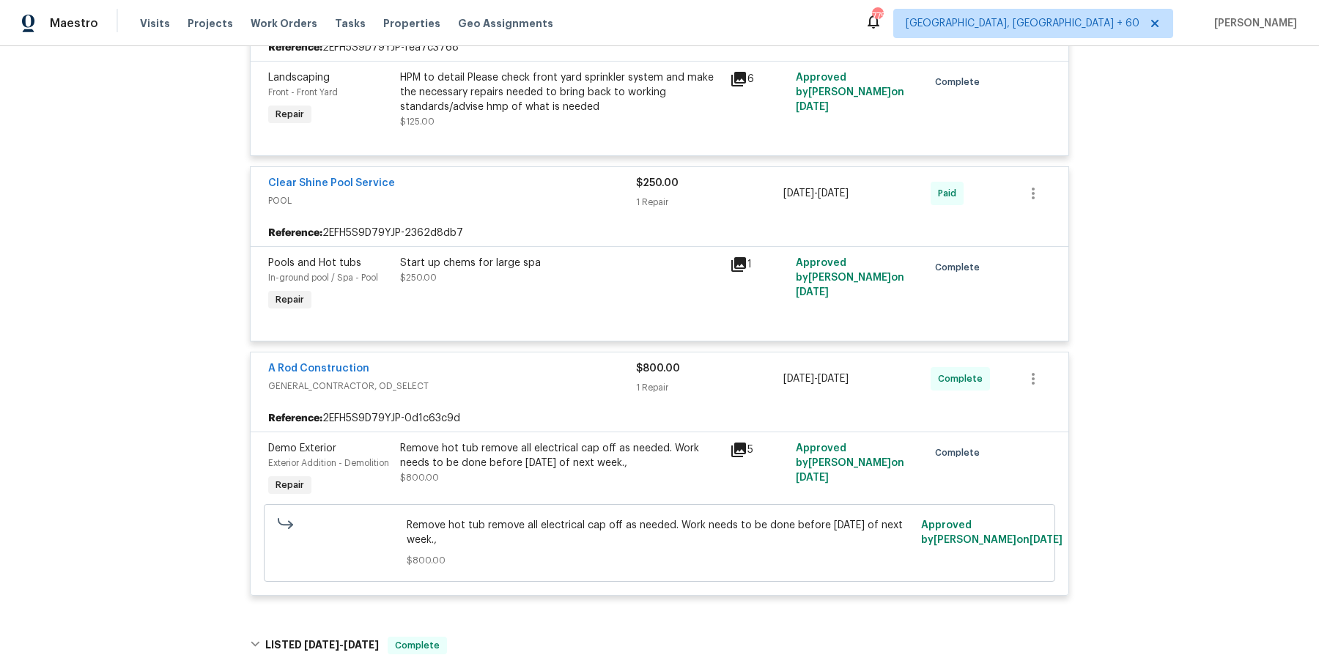
scroll to position [443, 0]
